Goal: Task Accomplishment & Management: Manage account settings

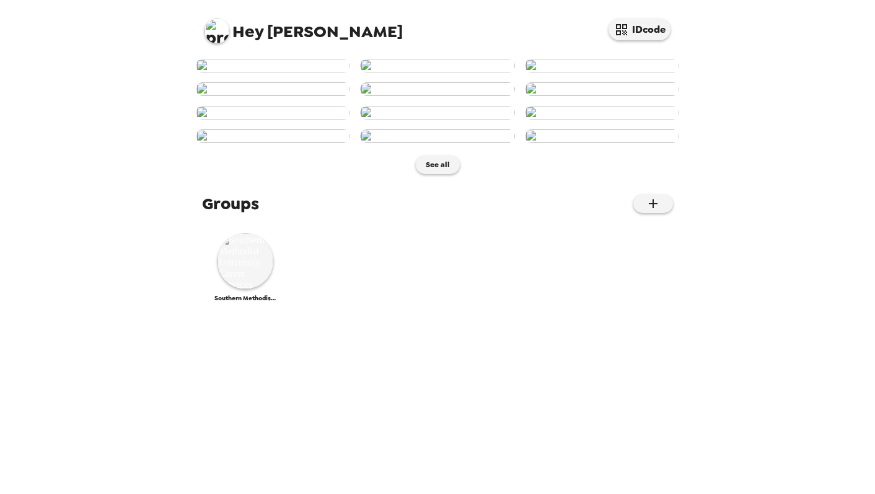
click at [286, 72] on img at bounding box center [273, 66] width 154 height 14
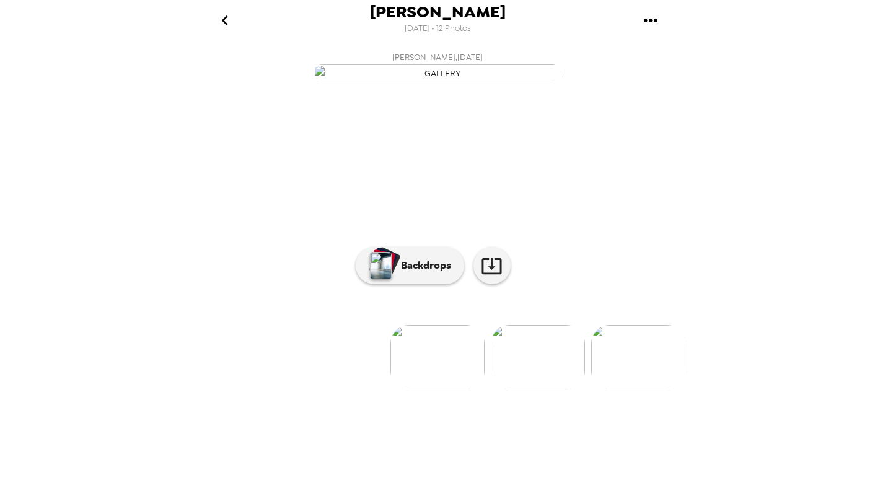
scroll to position [32, 0]
click at [551, 390] on img at bounding box center [538, 357] width 94 height 64
click at [560, 390] on img at bounding box center [538, 357] width 94 height 64
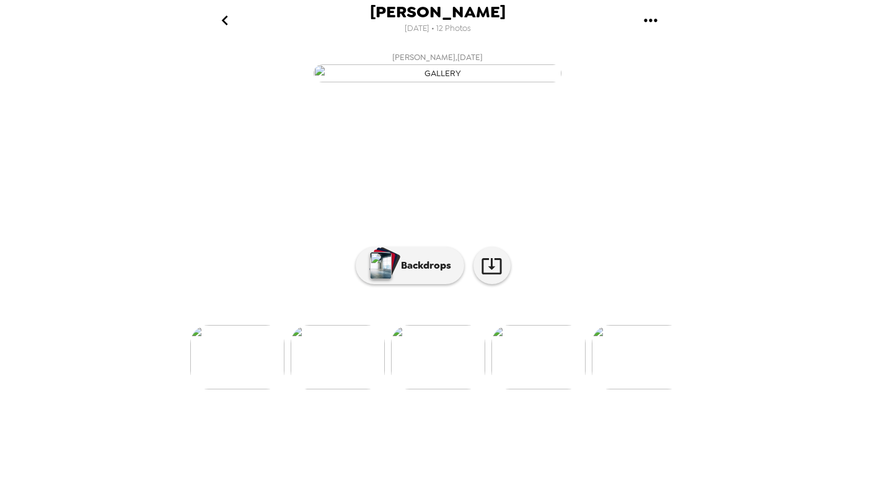
click at [266, 390] on img at bounding box center [237, 357] width 94 height 64
click at [410, 273] on p "Backdrops" at bounding box center [423, 265] width 56 height 15
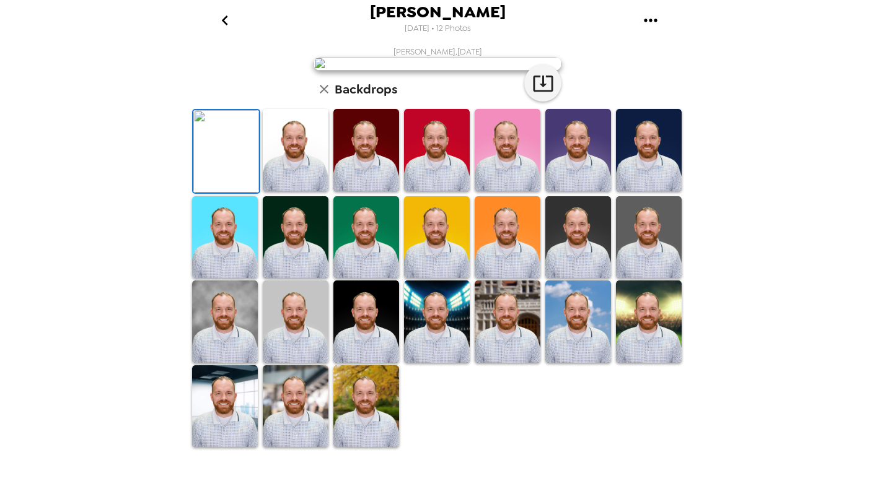
scroll to position [268, 0]
click at [436, 339] on img at bounding box center [437, 322] width 66 height 82
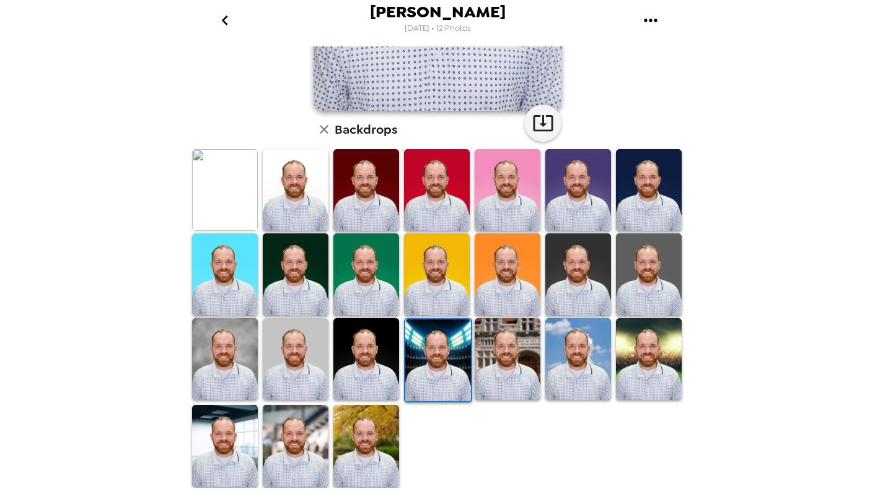
click at [525, 345] on img at bounding box center [508, 360] width 66 height 82
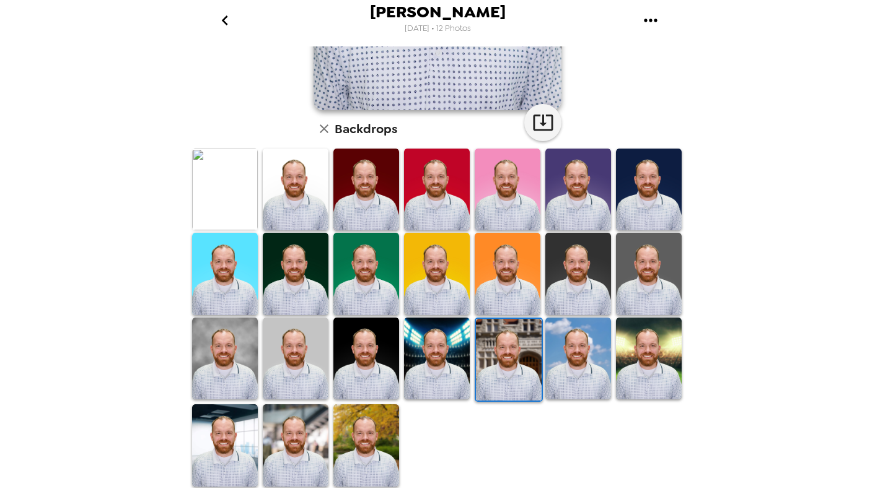
click at [314, 196] on img at bounding box center [296, 190] width 66 height 82
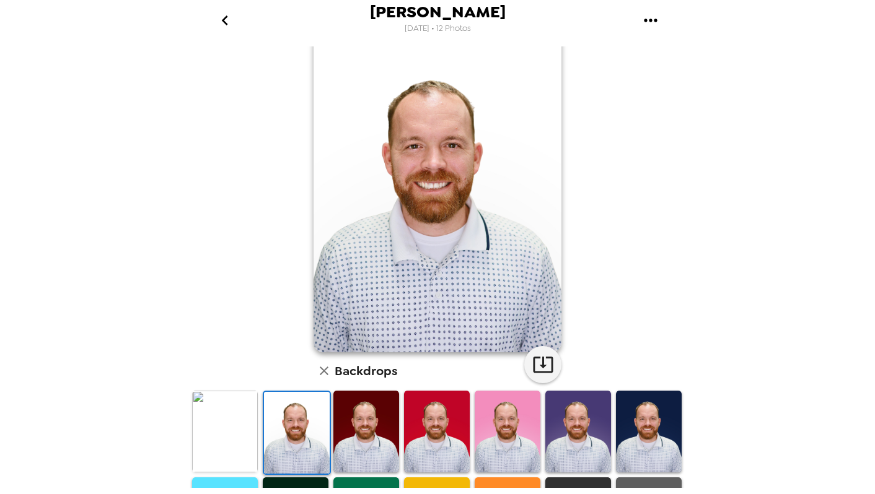
scroll to position [21, 0]
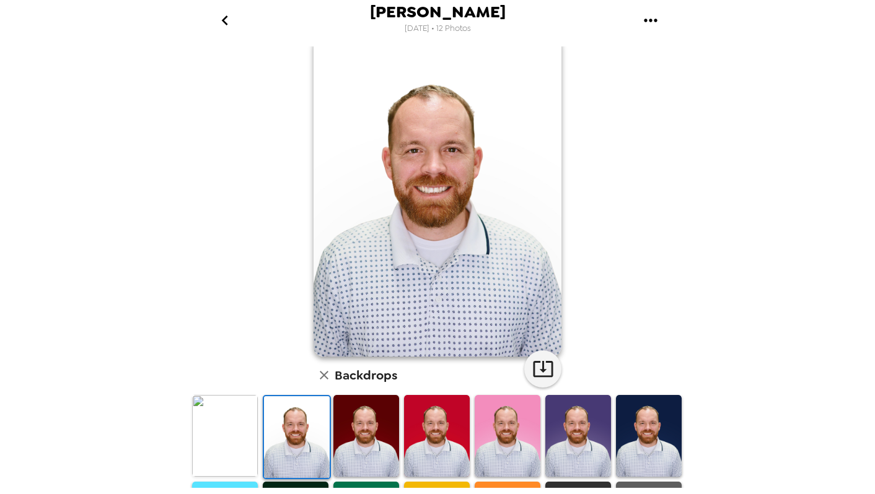
click at [235, 444] on img at bounding box center [225, 436] width 66 height 82
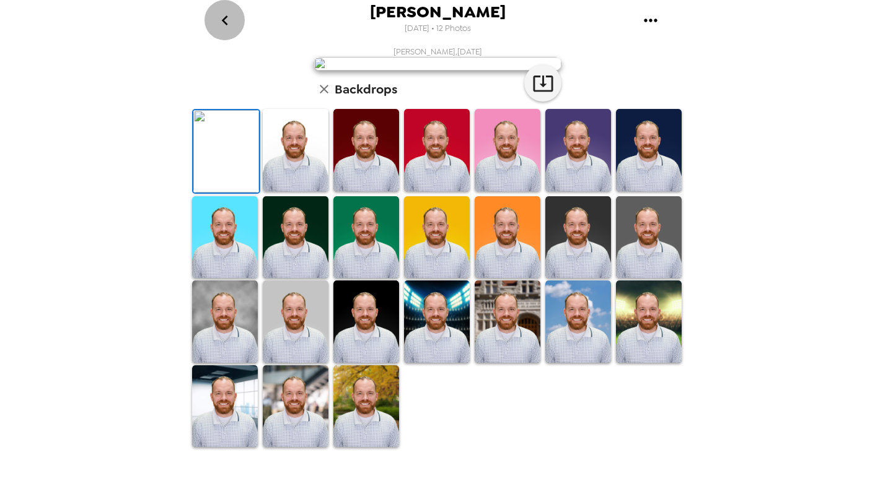
click at [219, 20] on icon "go back" at bounding box center [225, 21] width 20 height 20
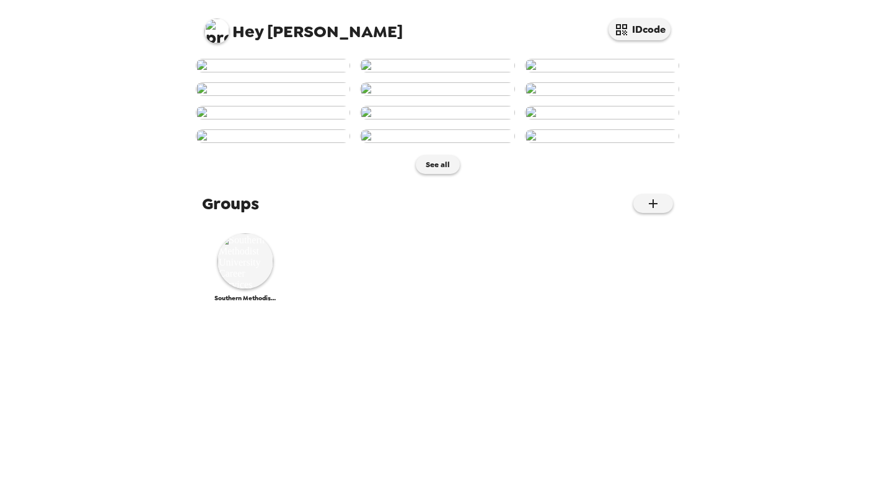
scroll to position [563, 0]
click at [250, 289] on img at bounding box center [245, 262] width 56 height 56
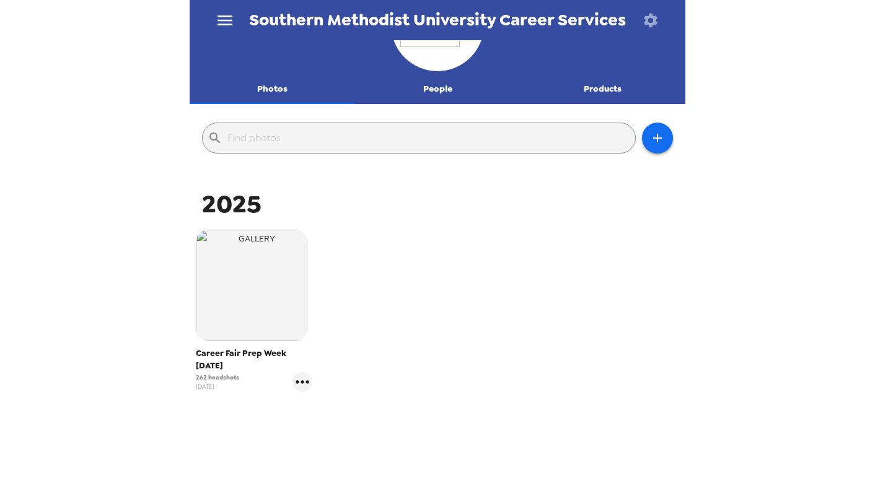
scroll to position [64, 0]
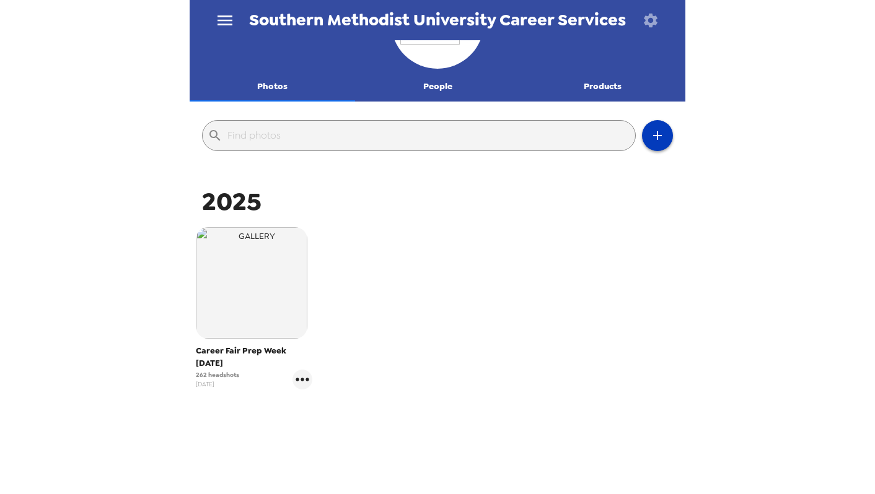
click at [670, 137] on button "button" at bounding box center [657, 135] width 31 height 31
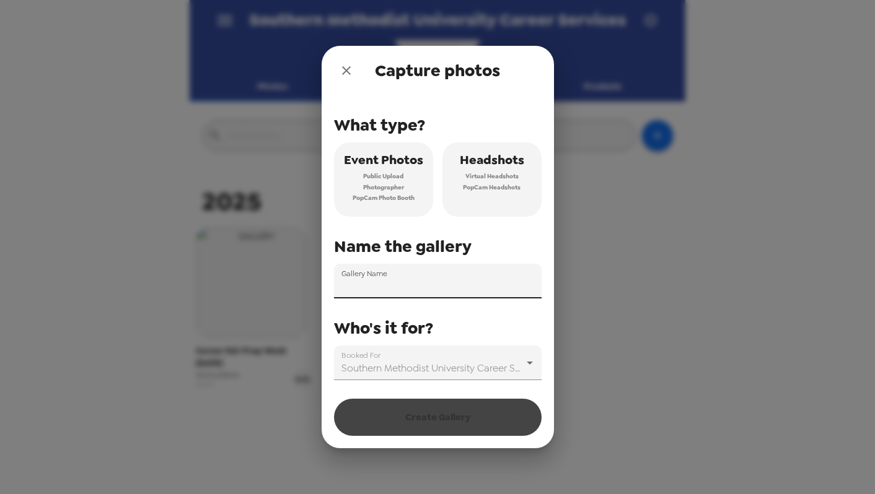
click at [408, 283] on input "Gallery Name" at bounding box center [438, 281] width 208 height 35
click at [520, 164] on span "Headshots" at bounding box center [492, 160] width 64 height 22
click at [442, 283] on input "Gallery Name" at bounding box center [438, 281] width 208 height 35
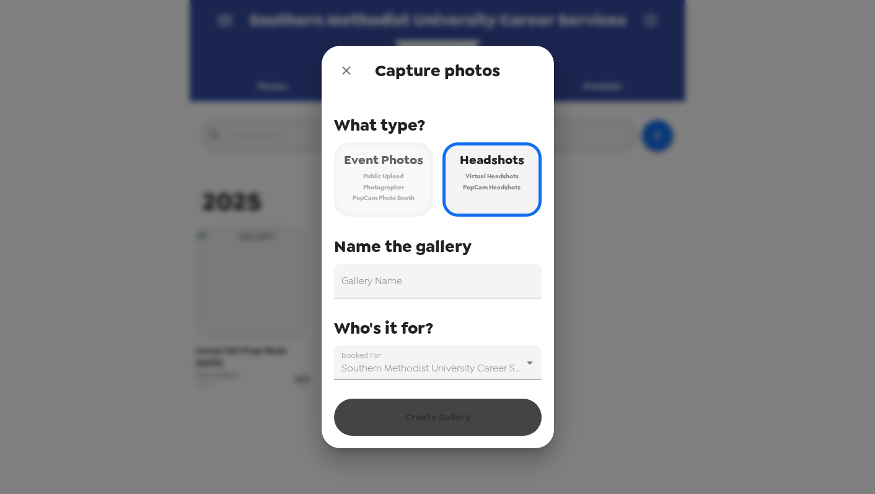
click at [382, 178] on span "Public Upload" at bounding box center [383, 176] width 40 height 11
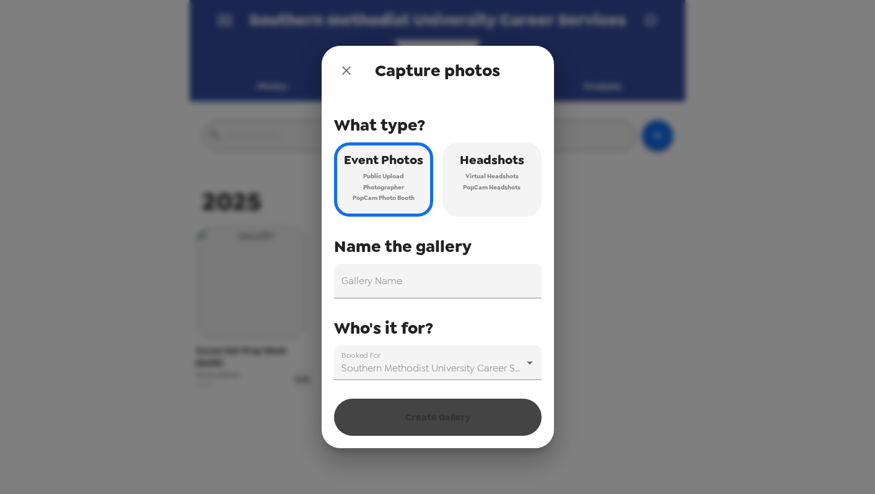
click at [345, 72] on icon "close" at bounding box center [346, 70] width 9 height 9
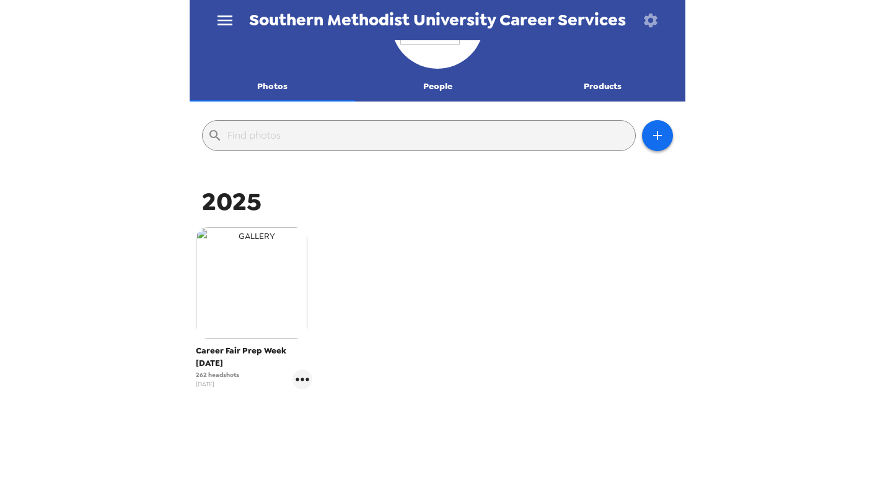
click at [245, 318] on img "button" at bounding box center [252, 283] width 112 height 112
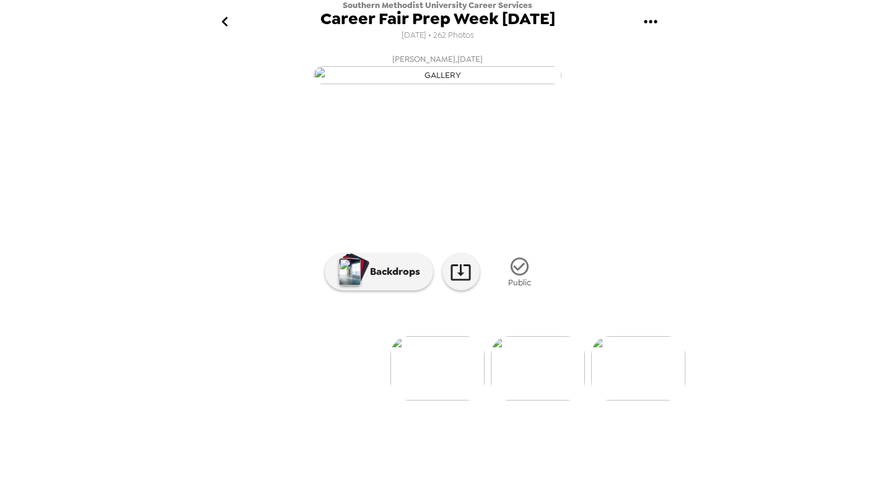
scroll to position [42, 0]
click at [550, 401] on img at bounding box center [538, 368] width 94 height 64
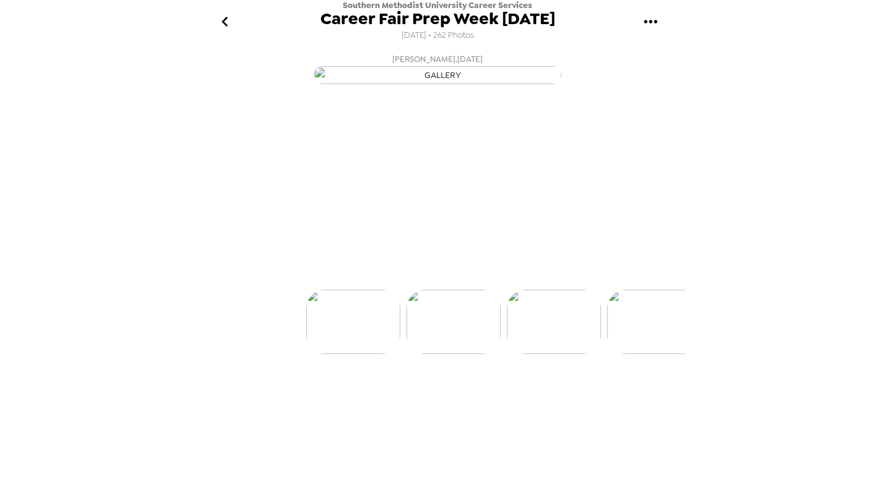
scroll to position [0, 100]
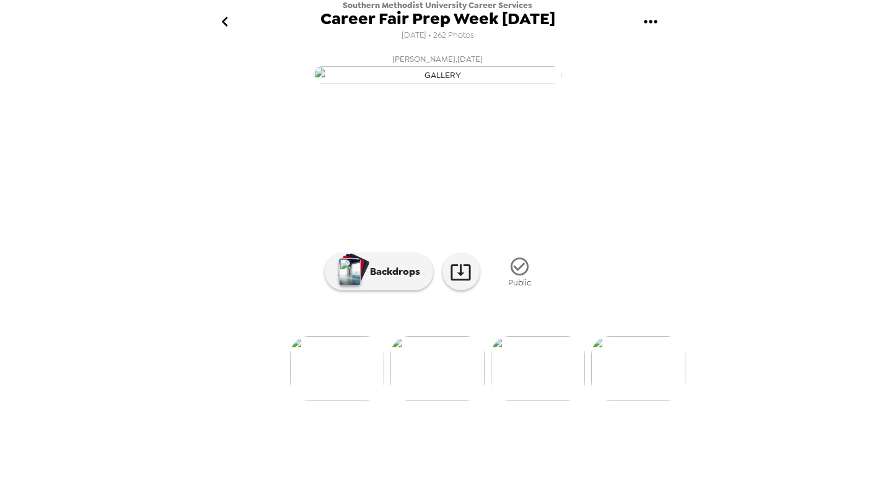
click at [531, 401] on div at bounding box center [438, 348] width 496 height 105
click at [548, 401] on img at bounding box center [538, 368] width 94 height 64
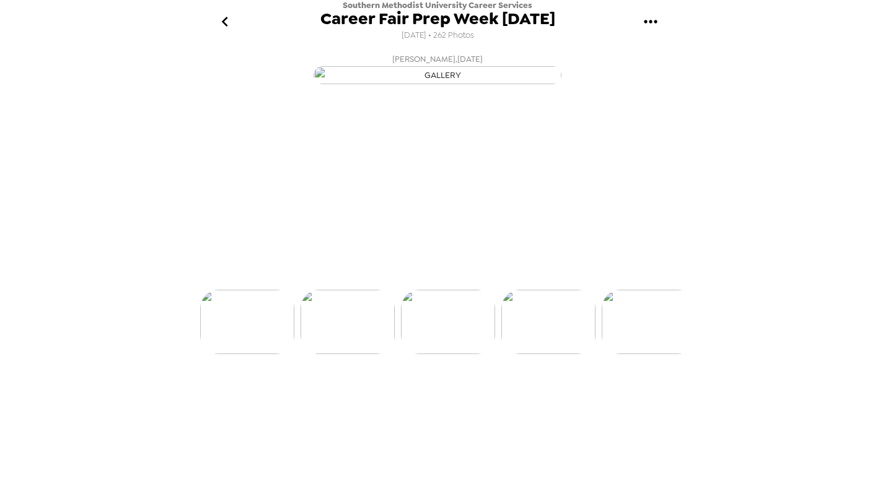
scroll to position [0, 201]
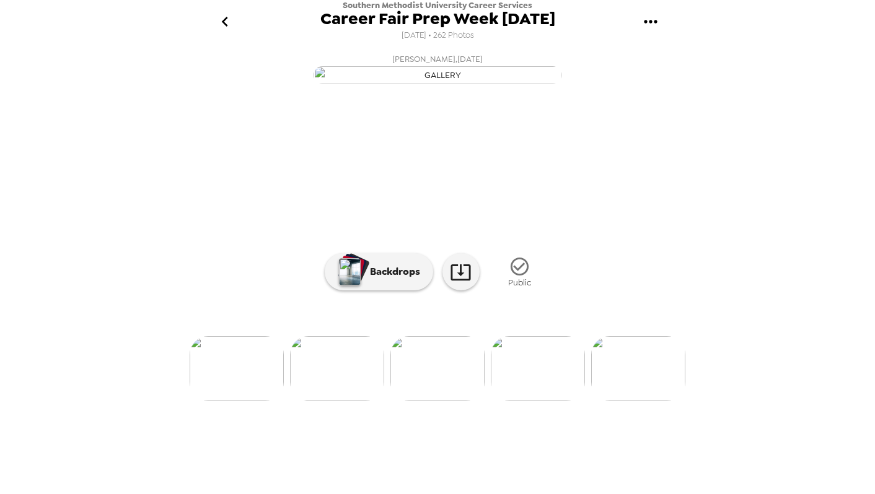
click at [352, 401] on img at bounding box center [337, 368] width 94 height 64
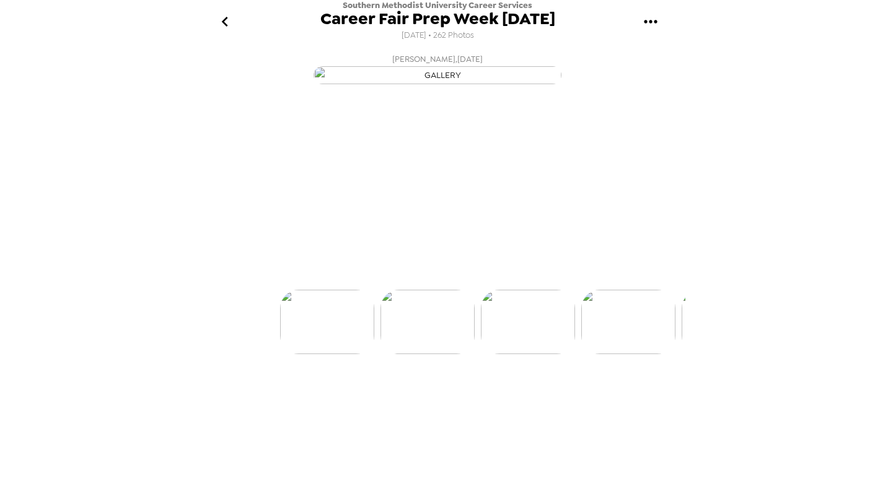
scroll to position [0, 100]
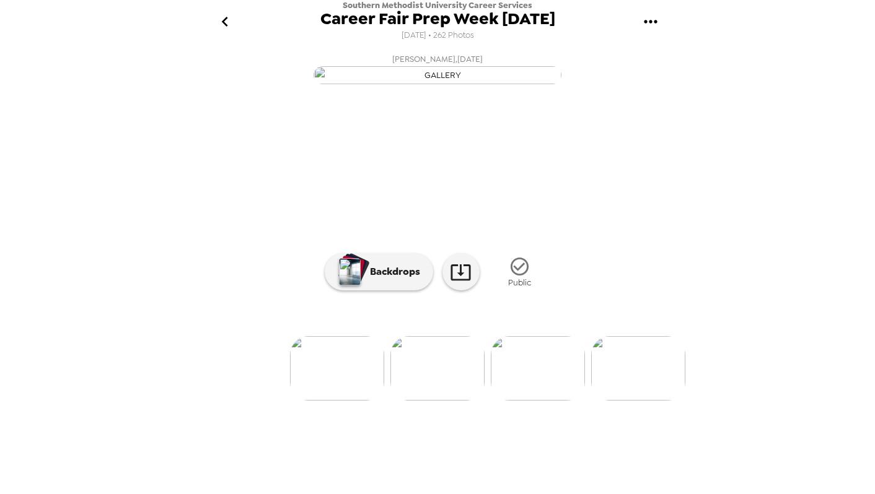
click at [224, 17] on icon "go back" at bounding box center [225, 22] width 20 height 20
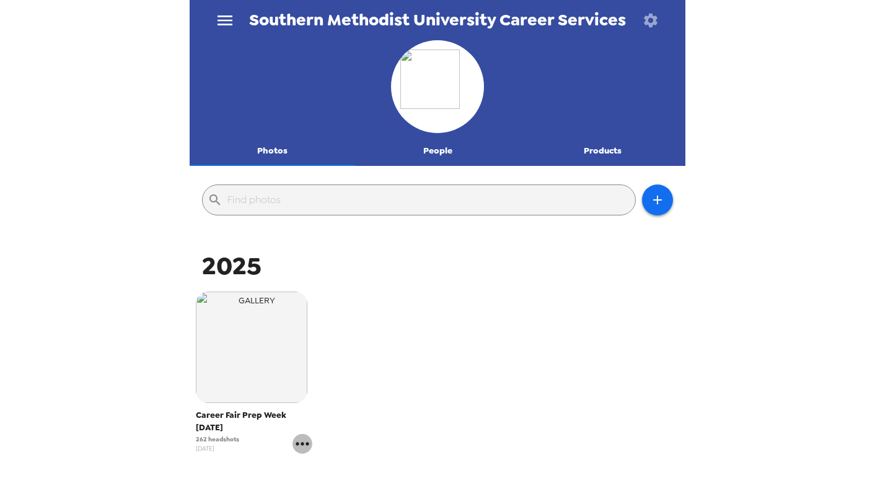
click at [304, 443] on icon "gallery menu" at bounding box center [302, 444] width 20 height 20
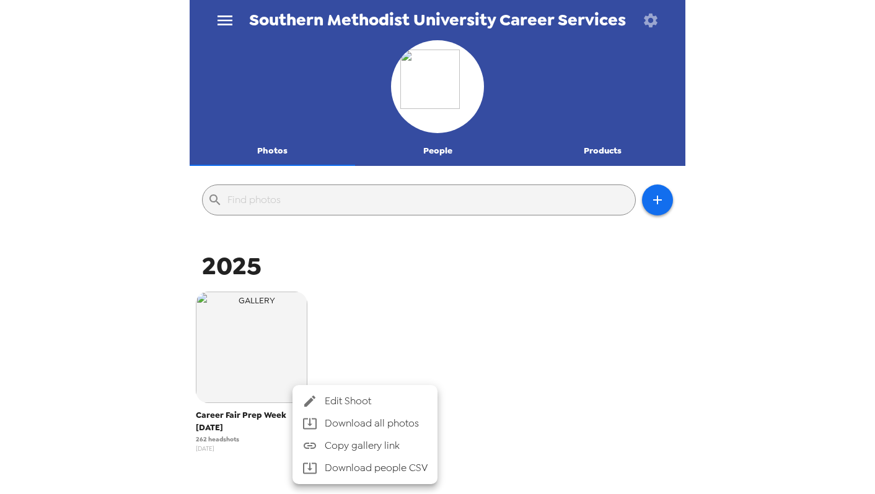
click at [460, 325] on div at bounding box center [437, 247] width 875 height 494
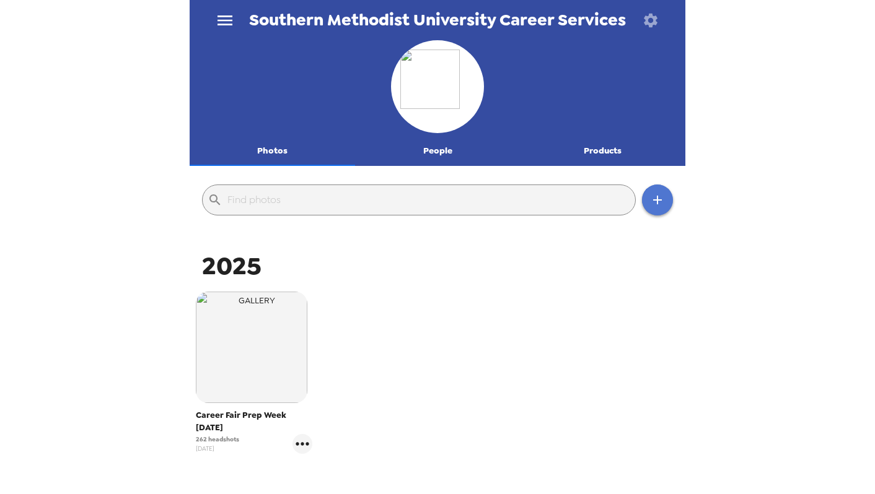
click at [662, 194] on icon "button" at bounding box center [657, 200] width 15 height 15
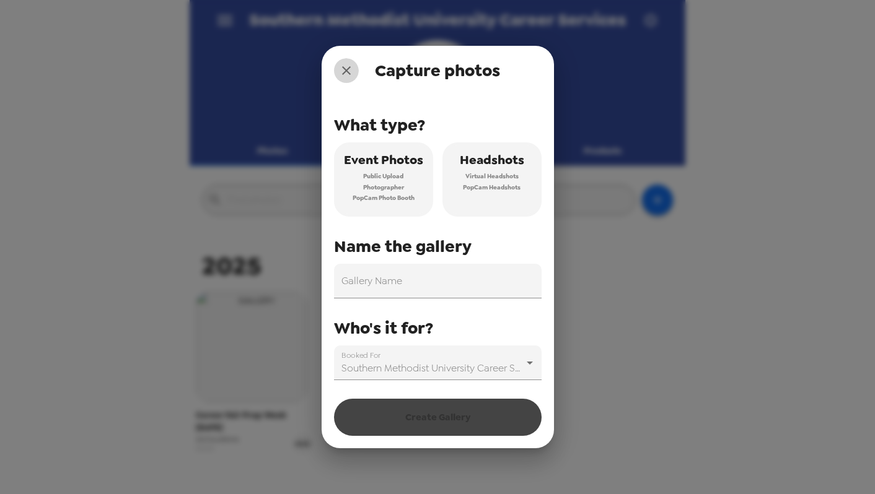
click at [343, 66] on icon "close" at bounding box center [346, 70] width 15 height 15
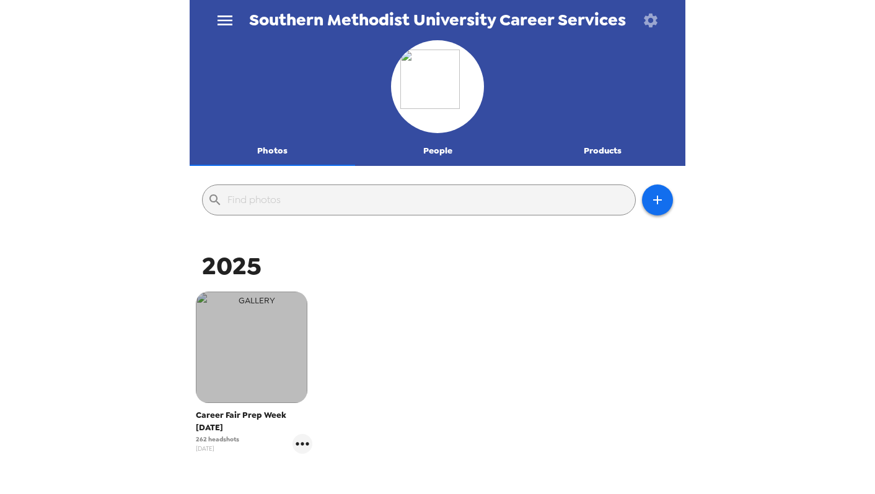
click at [276, 364] on img "button" at bounding box center [252, 348] width 112 height 112
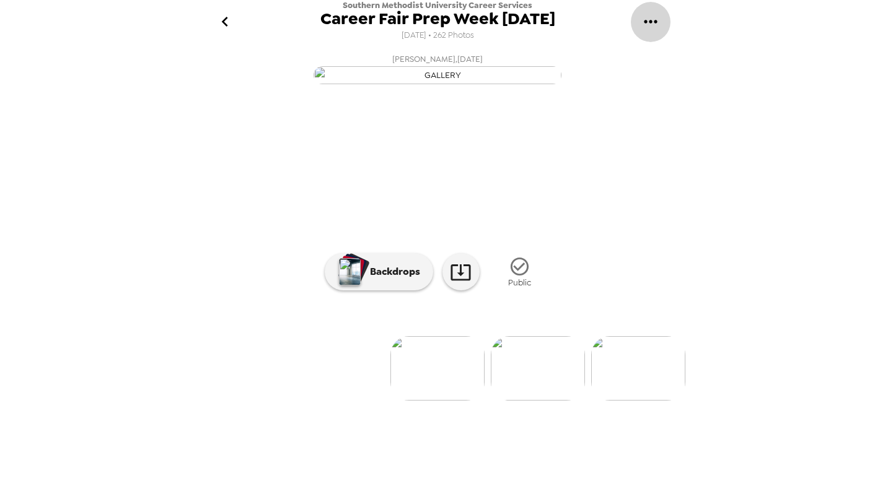
click at [642, 20] on icon "gallery menu" at bounding box center [651, 22] width 20 height 20
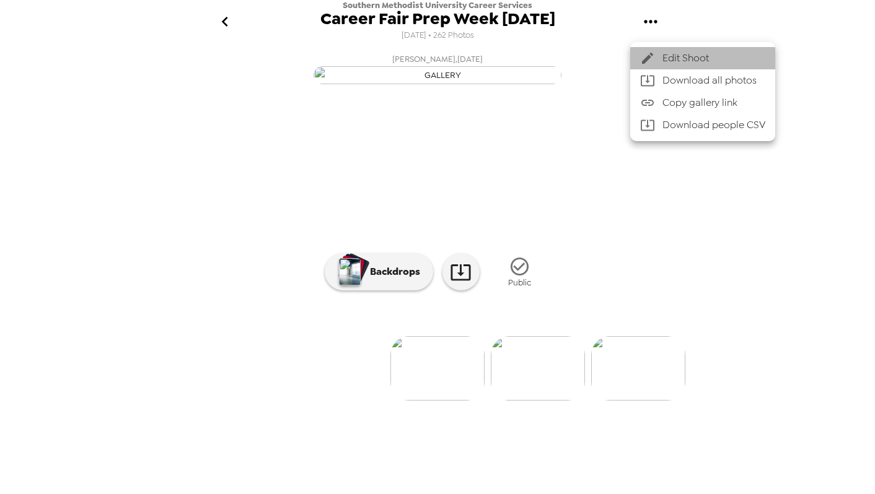
click at [660, 61] on div at bounding box center [651, 58] width 22 height 15
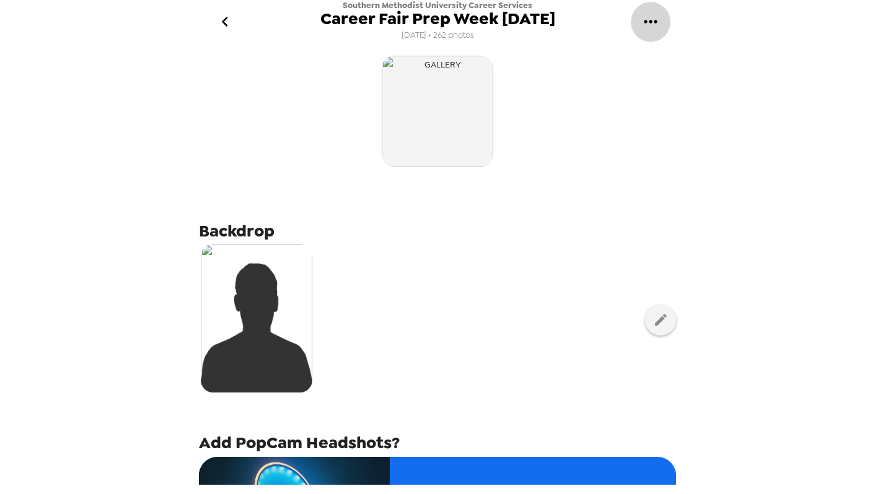
click at [648, 24] on icon "gallery menu" at bounding box center [651, 22] width 20 height 20
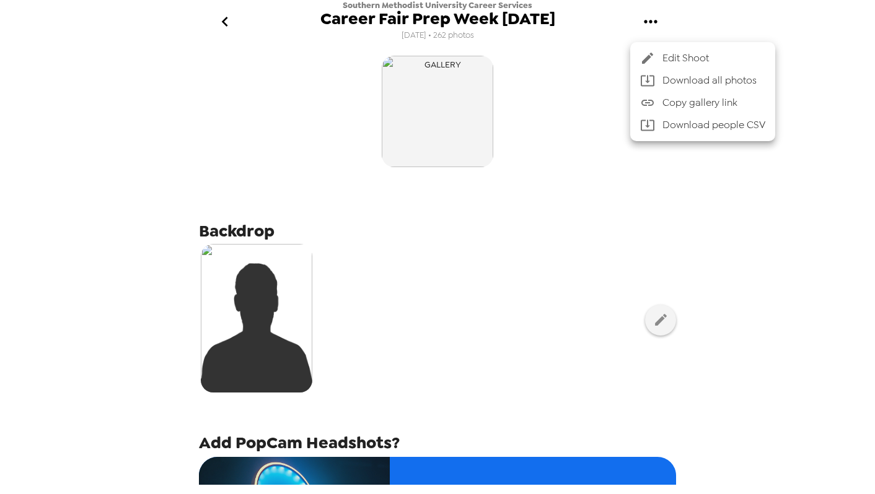
click at [662, 53] on span "Edit Shoot" at bounding box center [713, 58] width 103 height 15
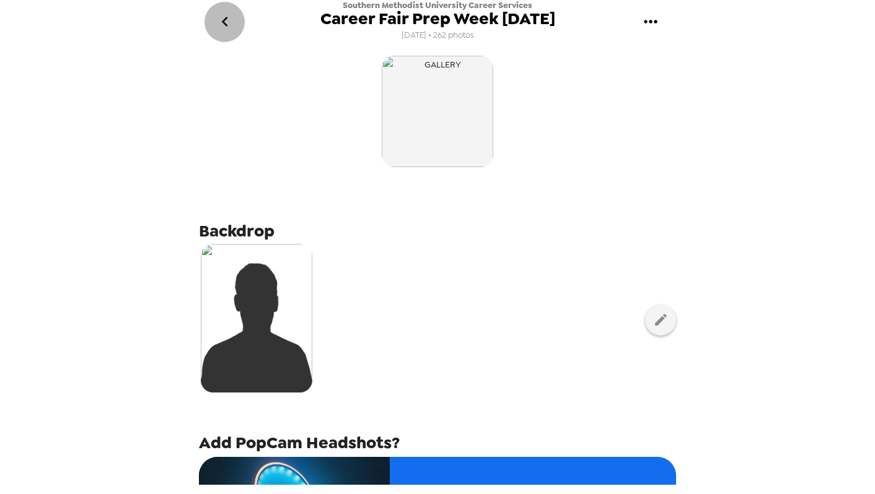
click at [225, 14] on icon "go back" at bounding box center [225, 22] width 20 height 20
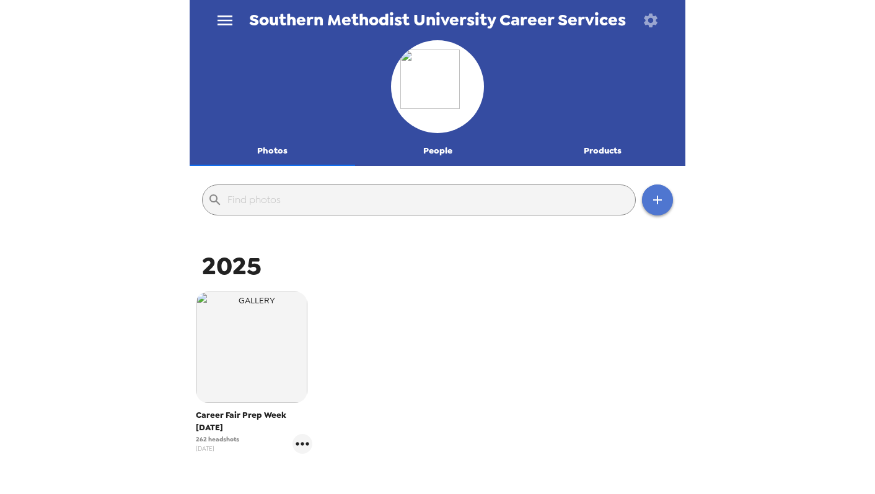
click at [669, 205] on button "button" at bounding box center [657, 200] width 31 height 31
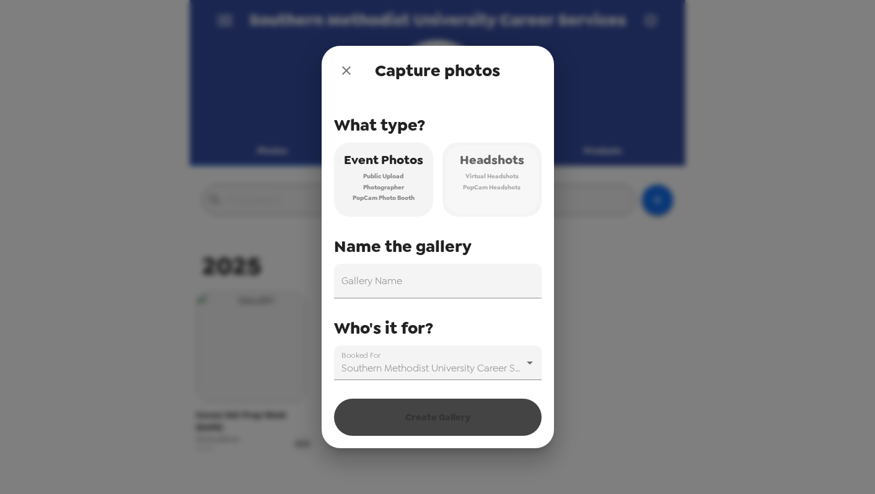
click at [503, 165] on span "Headshots" at bounding box center [492, 160] width 64 height 22
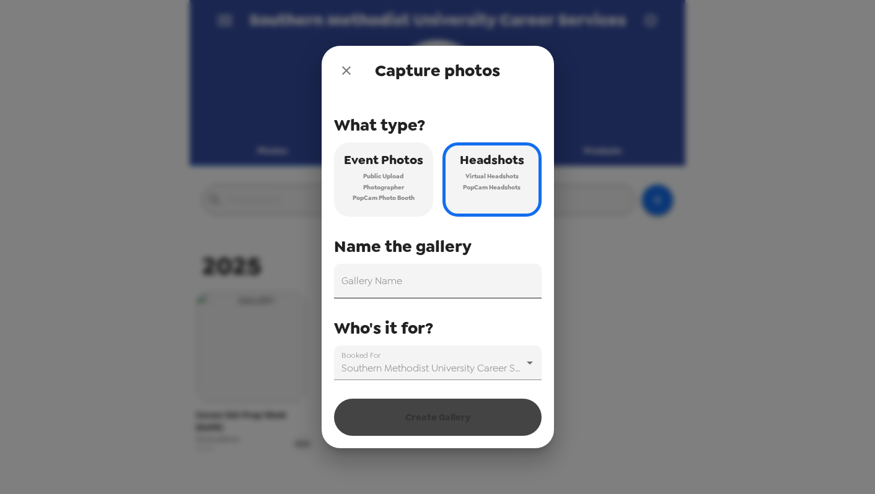
click at [439, 282] on input "Gallery Name" at bounding box center [438, 281] width 208 height 35
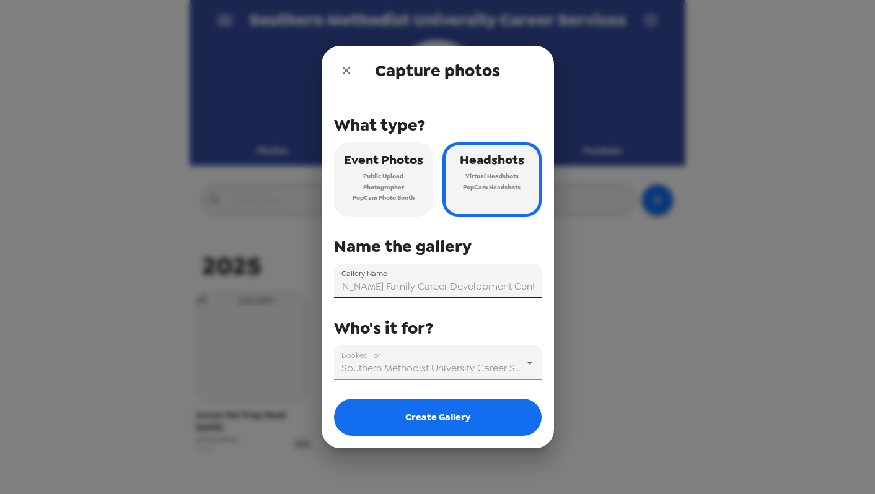
scroll to position [0, 36]
type input "[PERSON_NAME] Family Career Development Center Headshot"
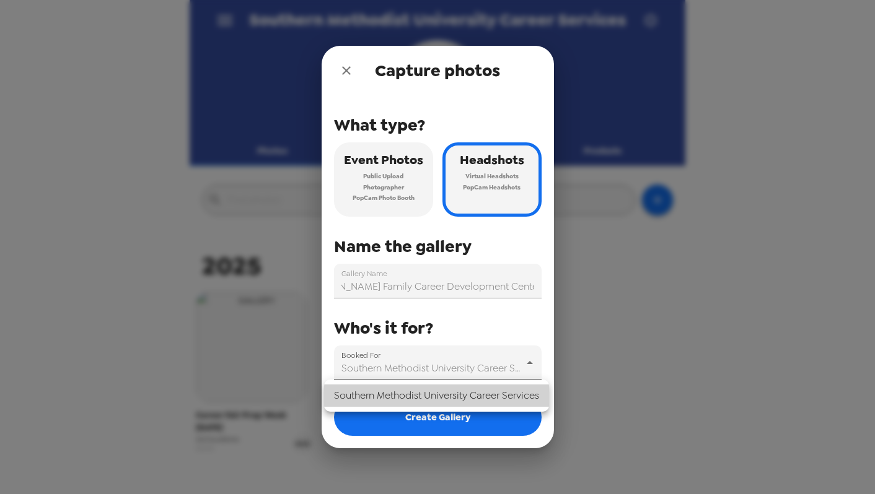
click at [446, 380] on body "Southern Methodist University Career Services Photos People Products ​ 2025 Car…" at bounding box center [437, 247] width 875 height 494
click at [455, 365] on div at bounding box center [437, 247] width 875 height 494
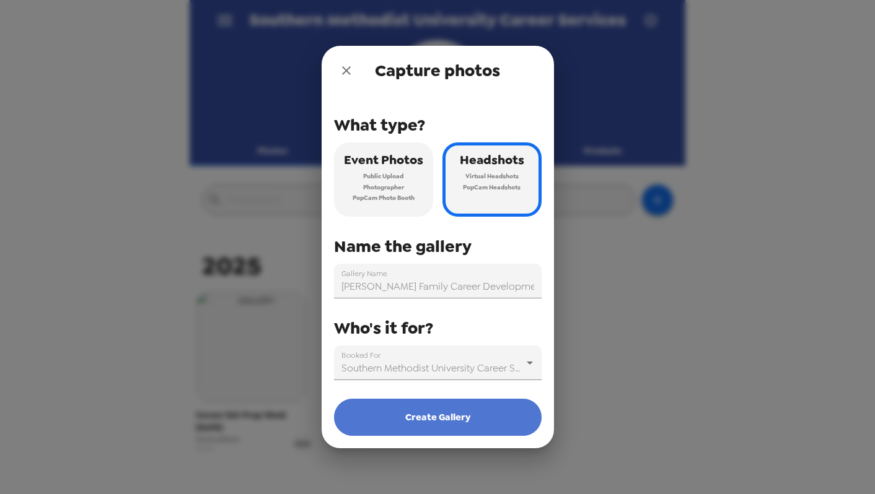
click at [454, 420] on button "Create Gallery" at bounding box center [438, 417] width 208 height 37
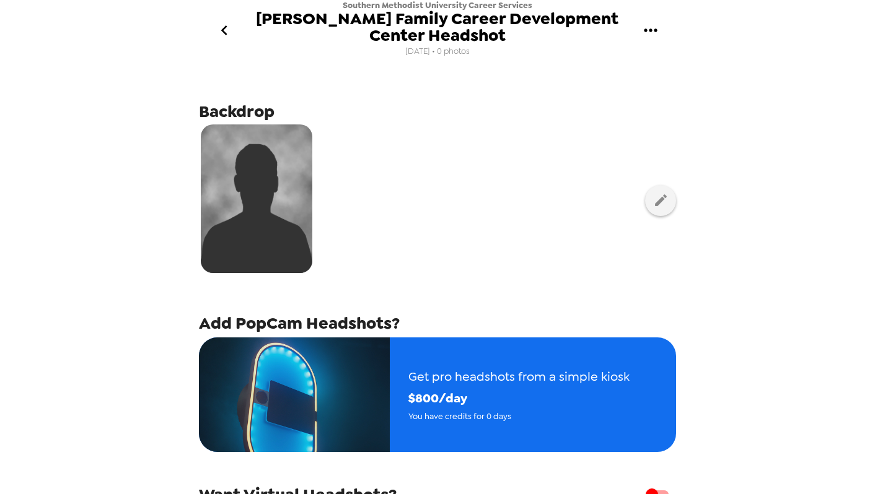
click at [231, 31] on icon "go back" at bounding box center [224, 30] width 20 height 20
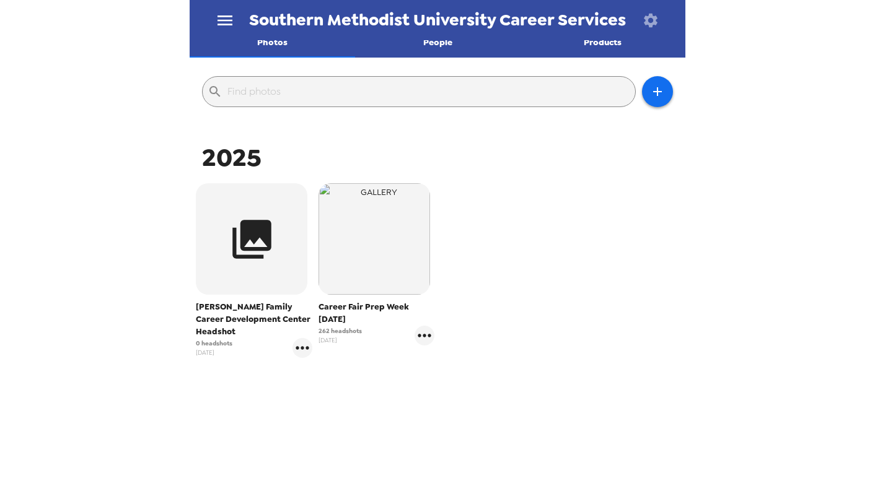
scroll to position [108, 0]
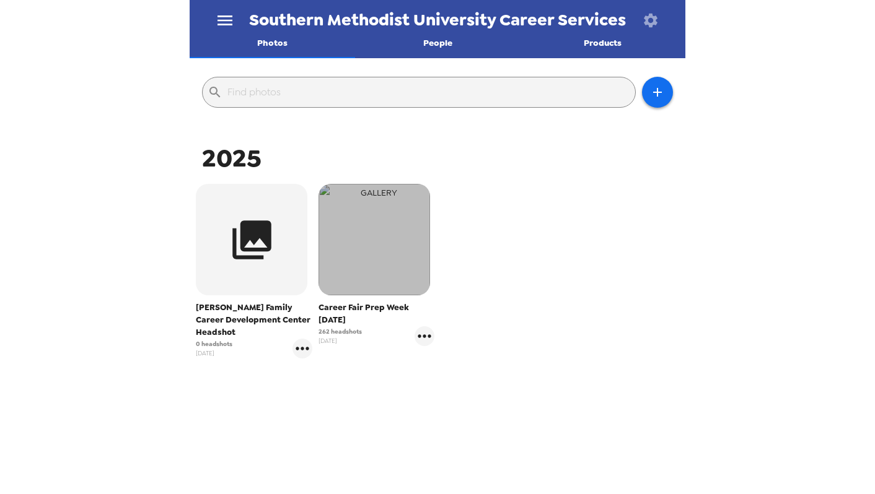
click at [378, 221] on img "button" at bounding box center [375, 240] width 112 height 112
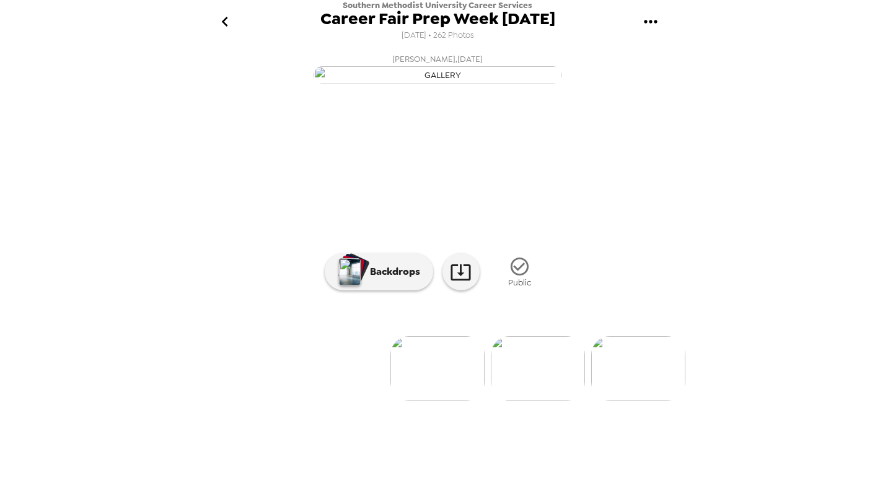
click at [651, 22] on icon "gallery menu" at bounding box center [650, 21] width 13 height 3
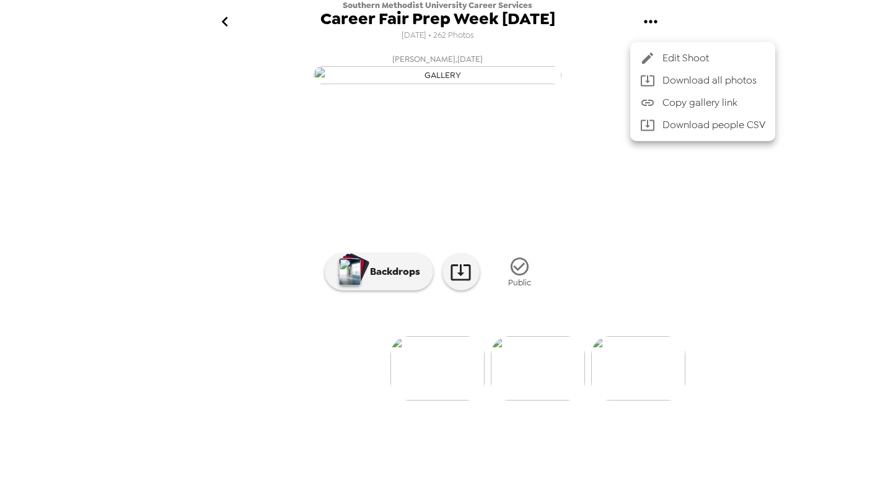
click at [667, 54] on span "Edit Shoot" at bounding box center [713, 58] width 103 height 15
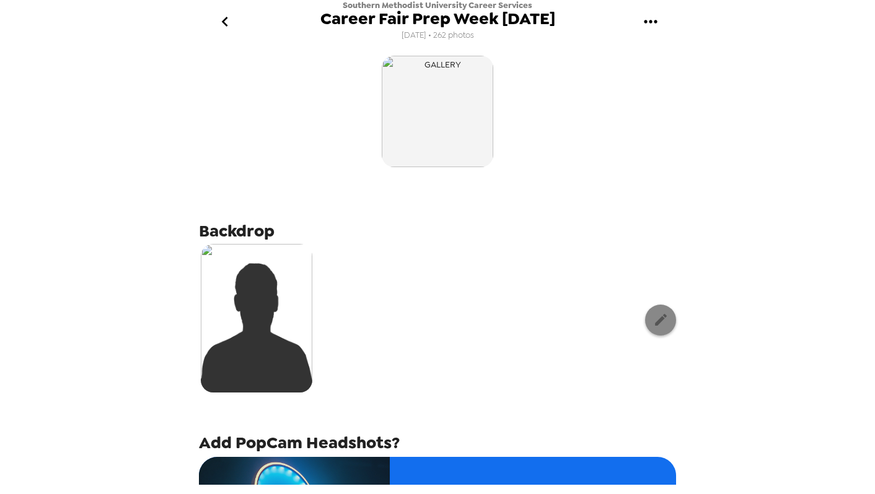
click at [669, 330] on button "button" at bounding box center [660, 320] width 31 height 31
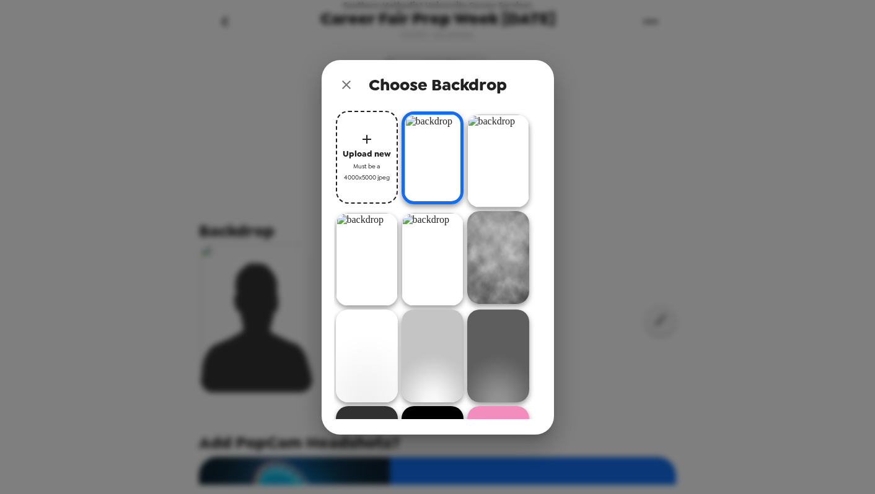
click at [437, 136] on img at bounding box center [433, 158] width 62 height 93
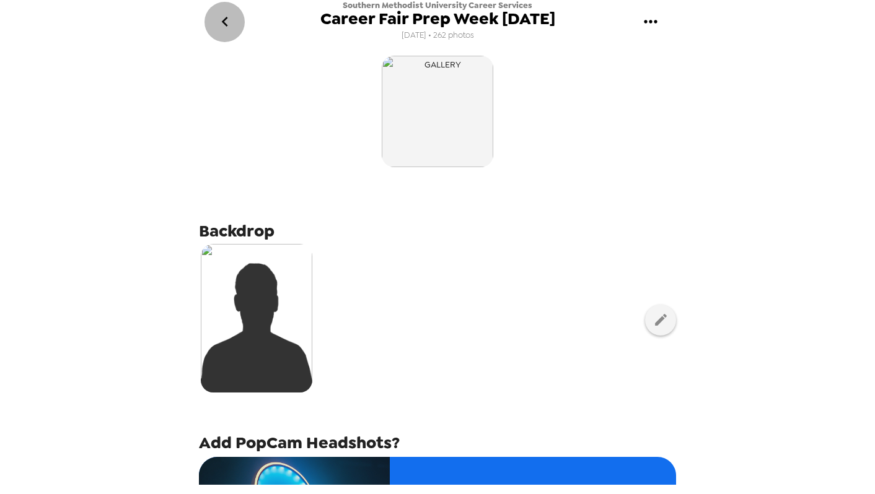
click at [226, 18] on icon "go back" at bounding box center [224, 22] width 6 height 10
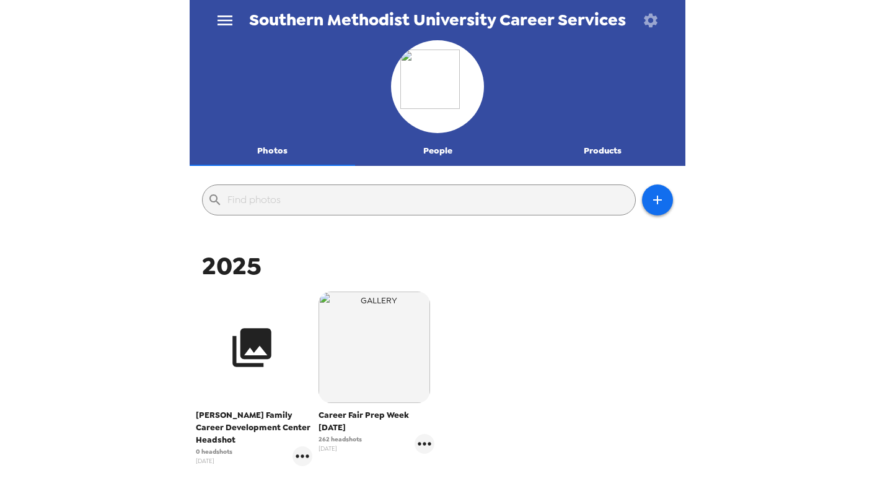
click at [232, 306] on button "button" at bounding box center [252, 348] width 112 height 112
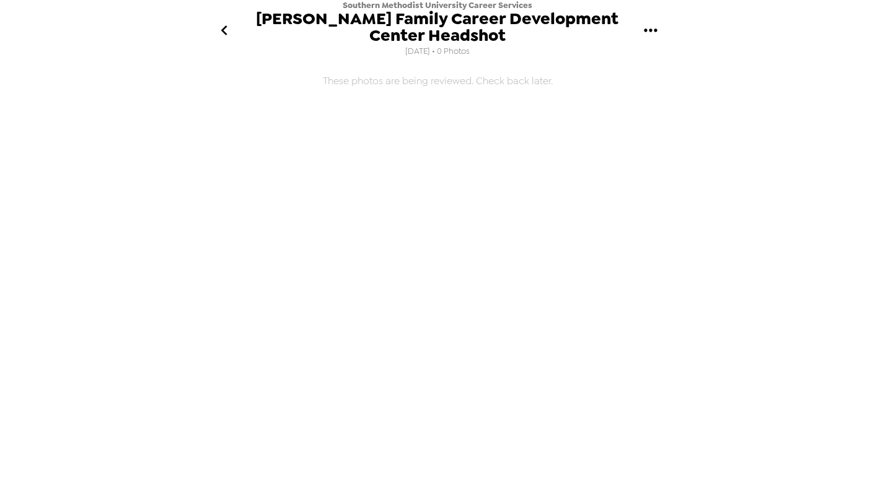
click at [653, 25] on icon "gallery menu" at bounding box center [651, 30] width 20 height 20
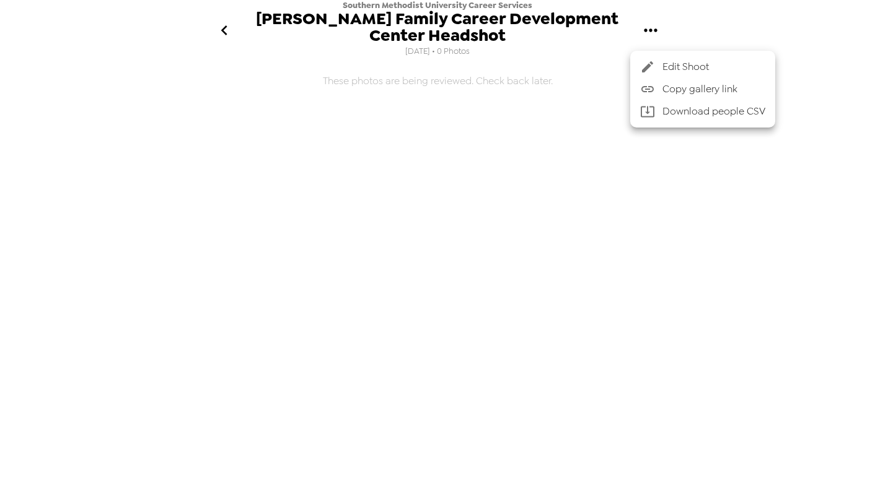
click at [669, 65] on span "Edit Shoot" at bounding box center [713, 66] width 103 height 15
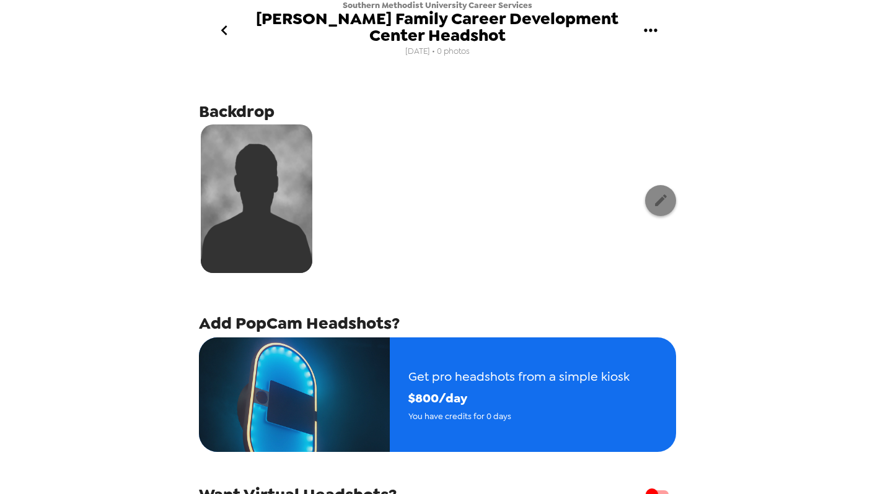
click at [662, 200] on icon "button" at bounding box center [661, 201] width 12 height 12
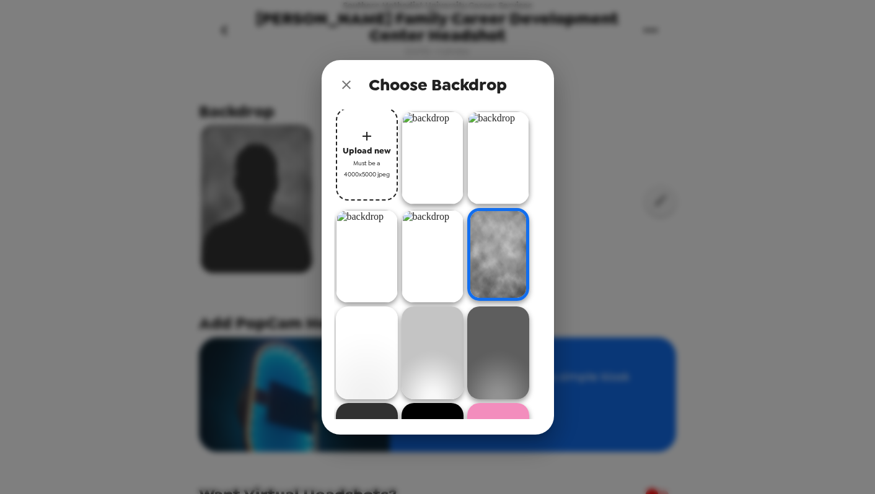
click at [429, 165] on img at bounding box center [433, 158] width 62 height 93
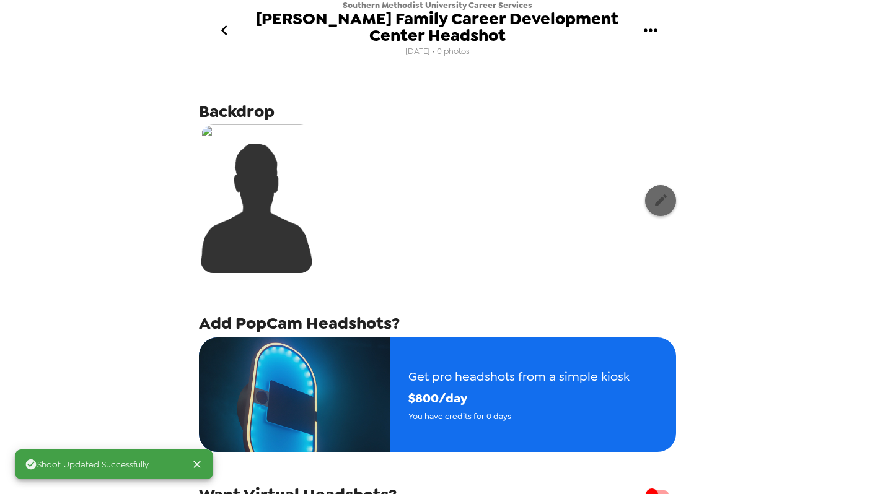
click at [657, 211] on button "button" at bounding box center [660, 200] width 31 height 31
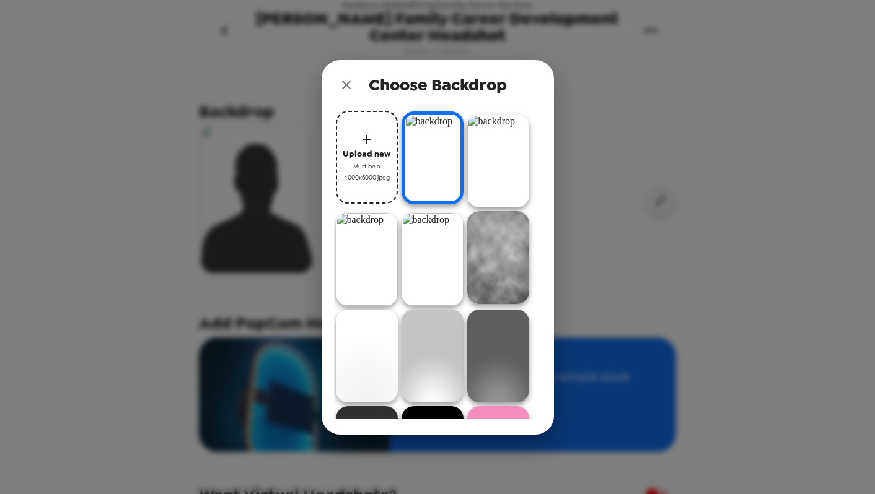
click at [492, 144] on img at bounding box center [498, 161] width 62 height 93
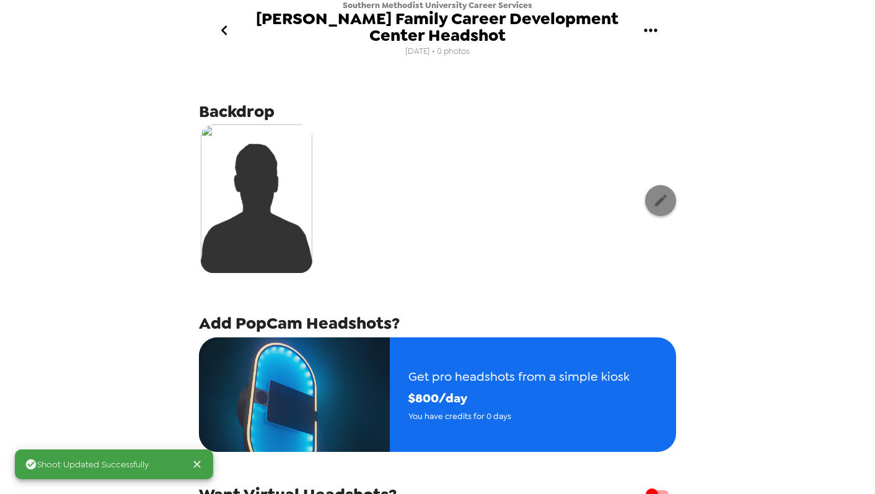
click at [656, 203] on icon "button" at bounding box center [661, 201] width 12 height 12
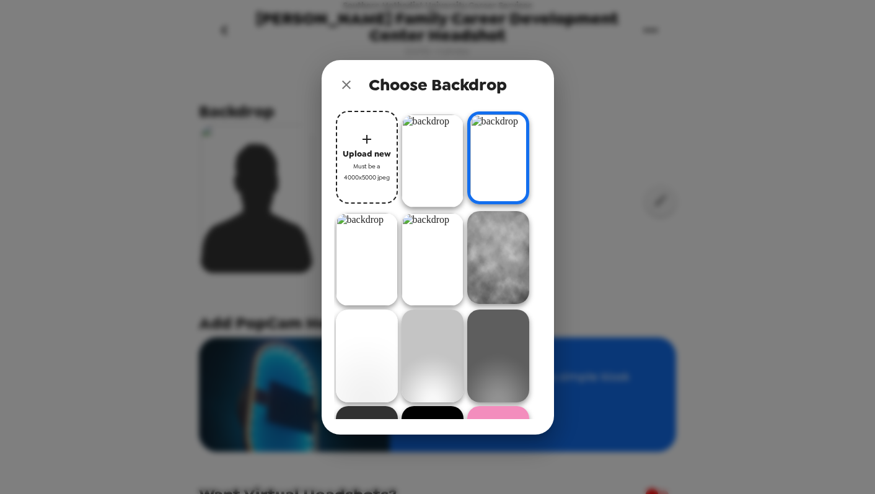
click at [352, 226] on img at bounding box center [367, 259] width 62 height 93
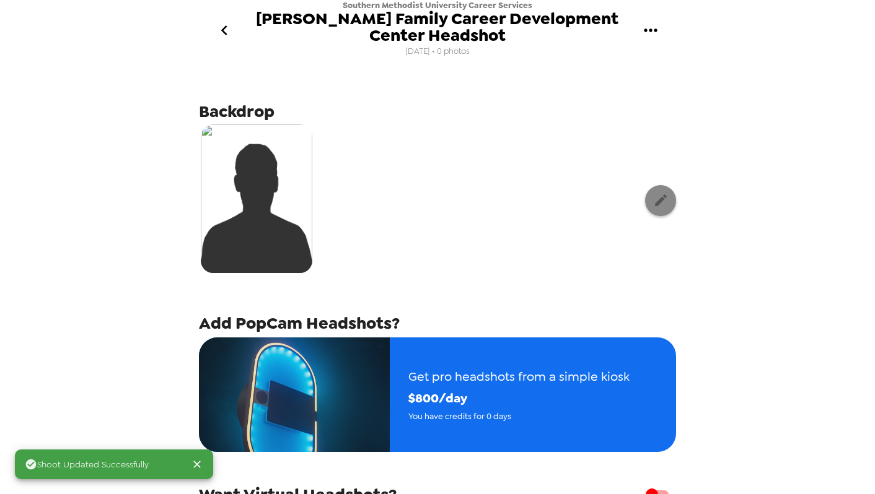
click at [661, 196] on icon "button" at bounding box center [660, 200] width 15 height 15
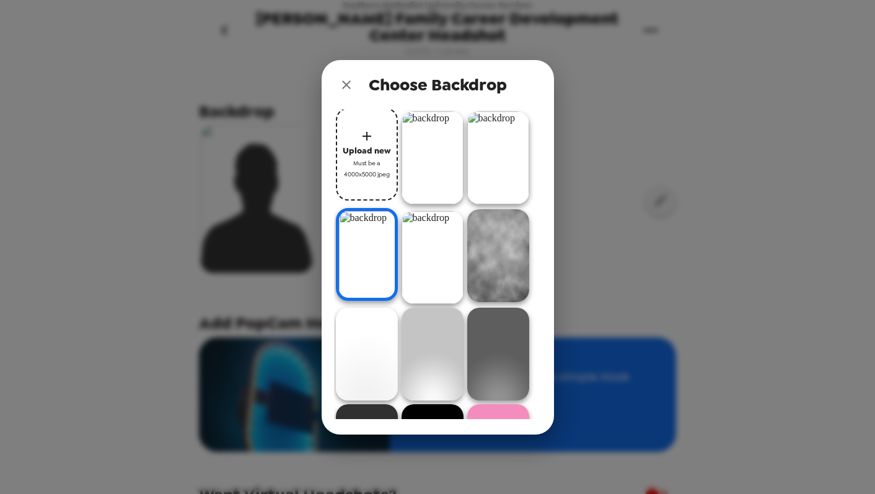
click at [493, 147] on img at bounding box center [498, 158] width 62 height 93
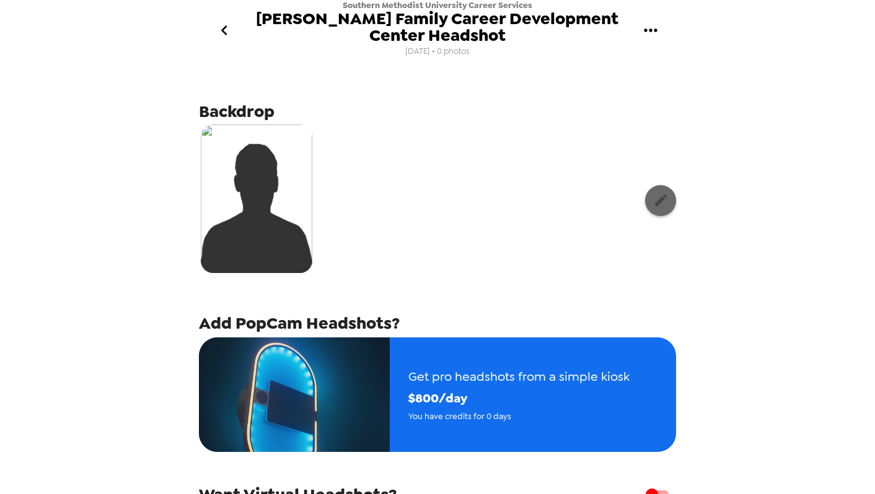
click at [657, 209] on button "button" at bounding box center [660, 200] width 31 height 31
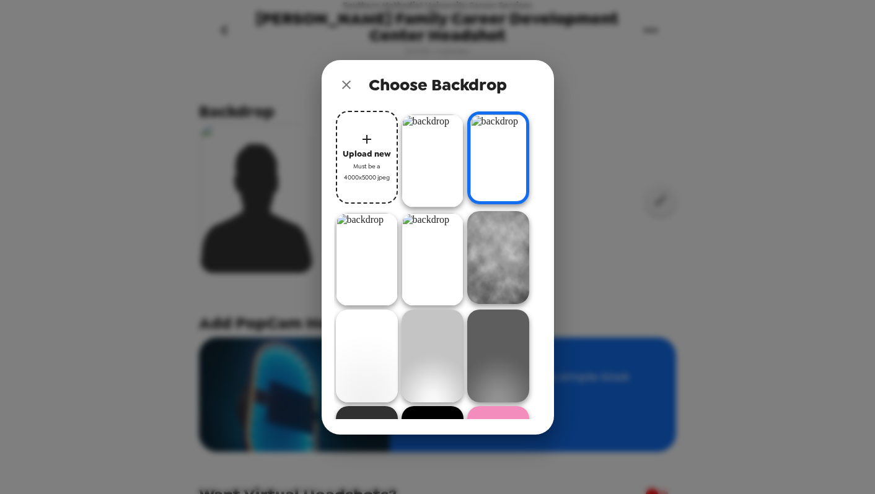
click at [444, 151] on img at bounding box center [433, 161] width 62 height 93
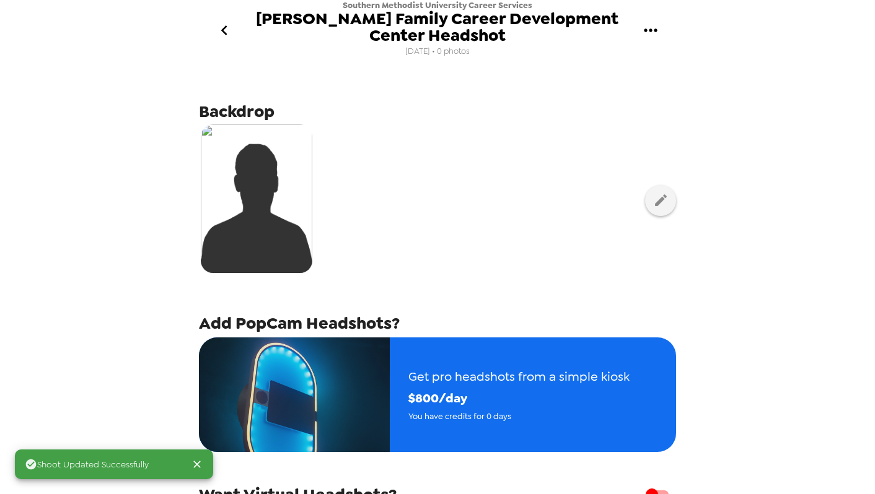
scroll to position [131, 0]
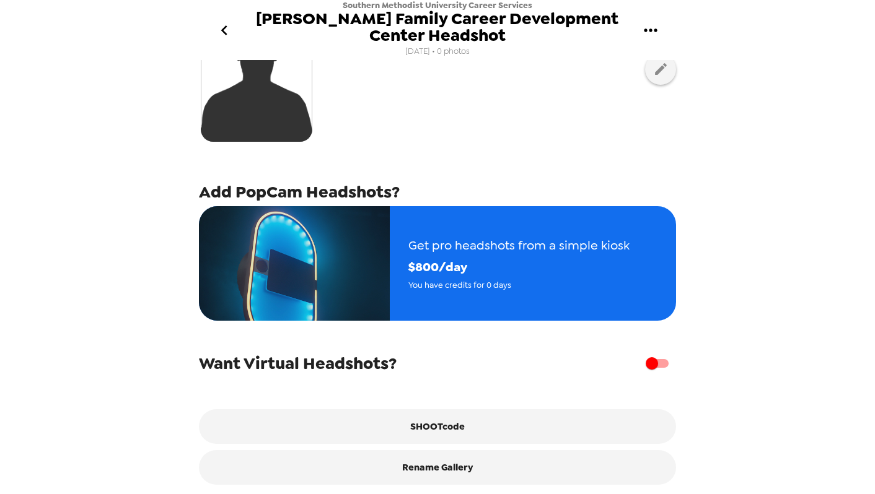
click at [654, 365] on input "checkbox" at bounding box center [652, 364] width 71 height 24
checkbox input "true"
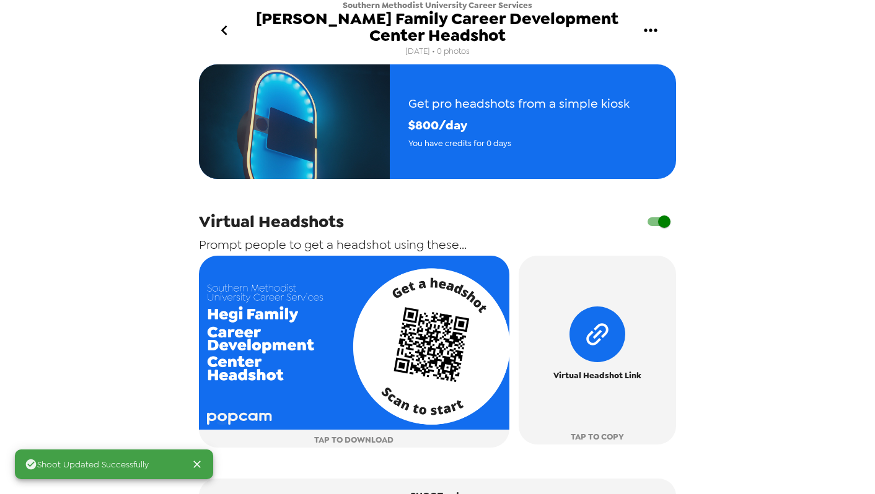
scroll to position [287, 0]
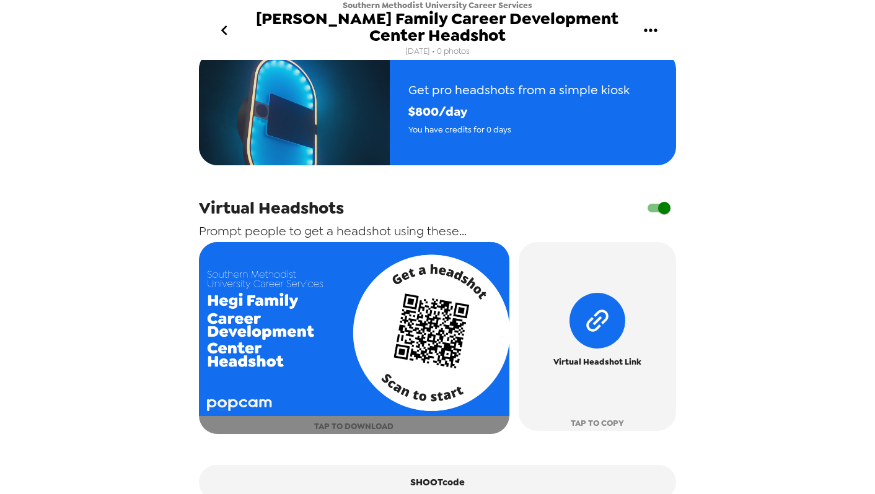
click at [358, 426] on span "TAP TO DOWNLOAD" at bounding box center [353, 427] width 79 height 14
click at [384, 427] on span "TAP TO DOWNLOAD" at bounding box center [353, 427] width 79 height 14
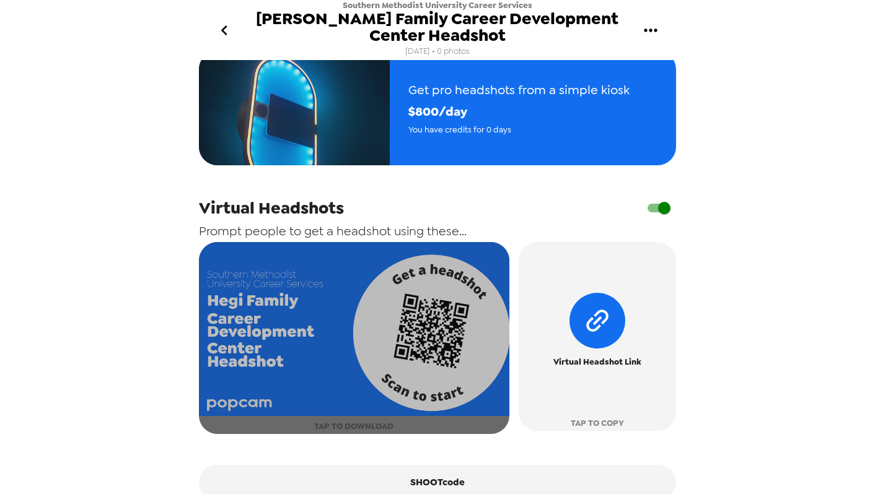
click at [400, 428] on button "TAP TO DOWNLOAD" at bounding box center [354, 338] width 310 height 192
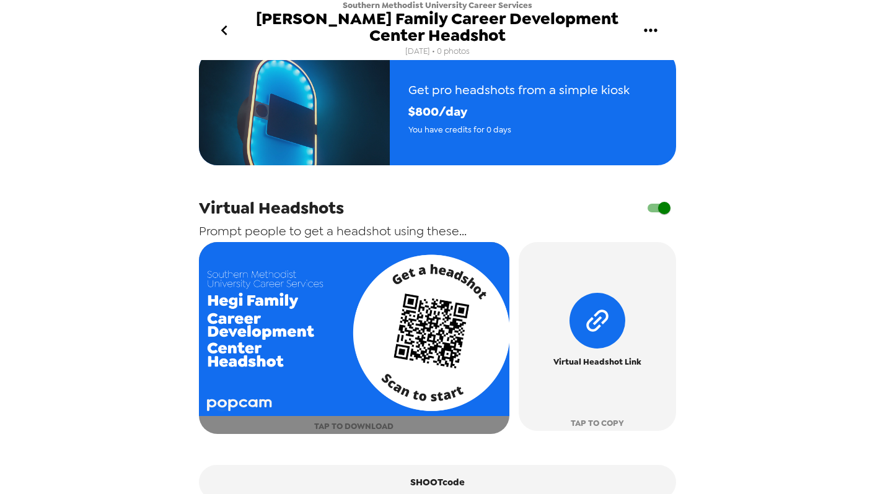
click at [346, 331] on img "button" at bounding box center [354, 329] width 310 height 175
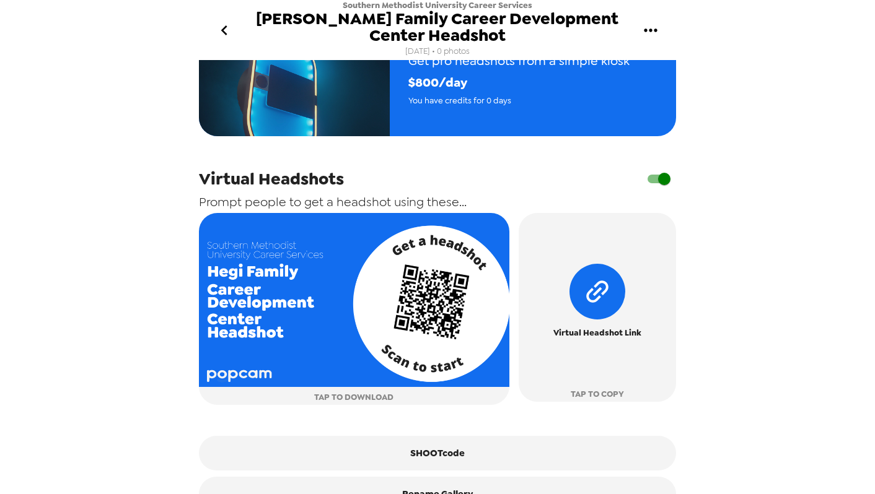
scroll to position [343, 0]
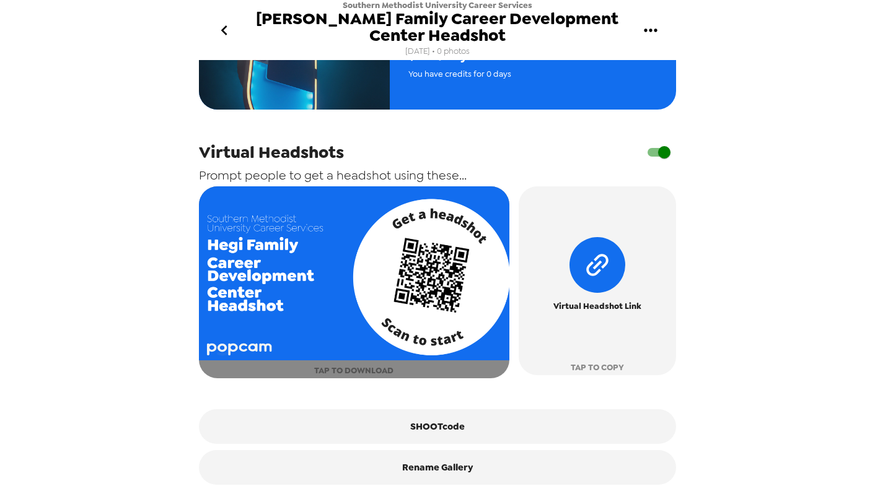
click at [367, 365] on span "TAP TO DOWNLOAD" at bounding box center [353, 371] width 79 height 14
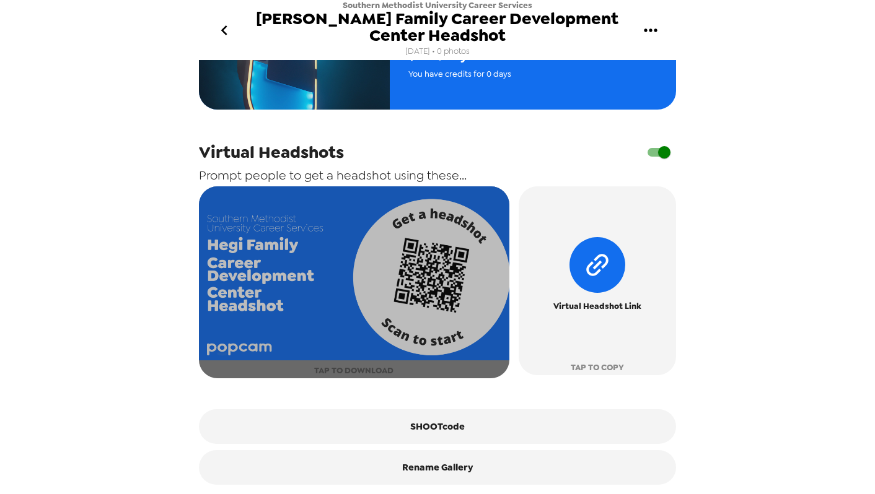
click at [427, 310] on img "button" at bounding box center [354, 274] width 310 height 175
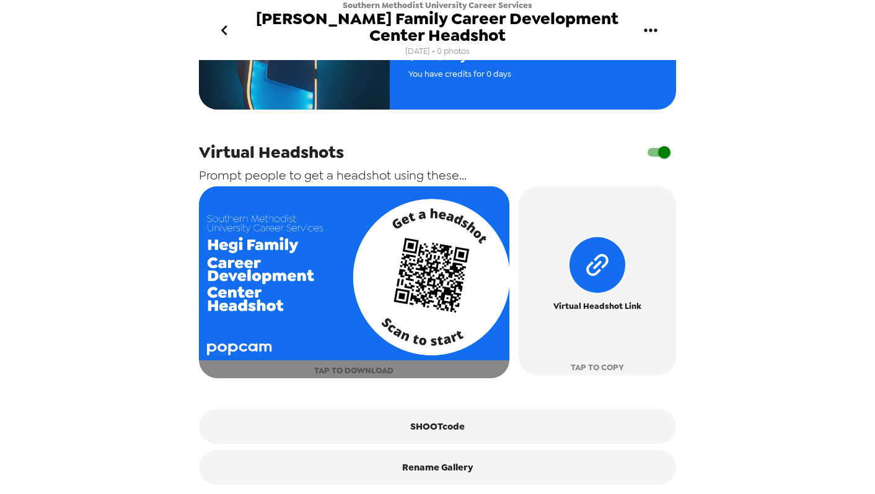
click at [273, 209] on img "button" at bounding box center [354, 274] width 310 height 175
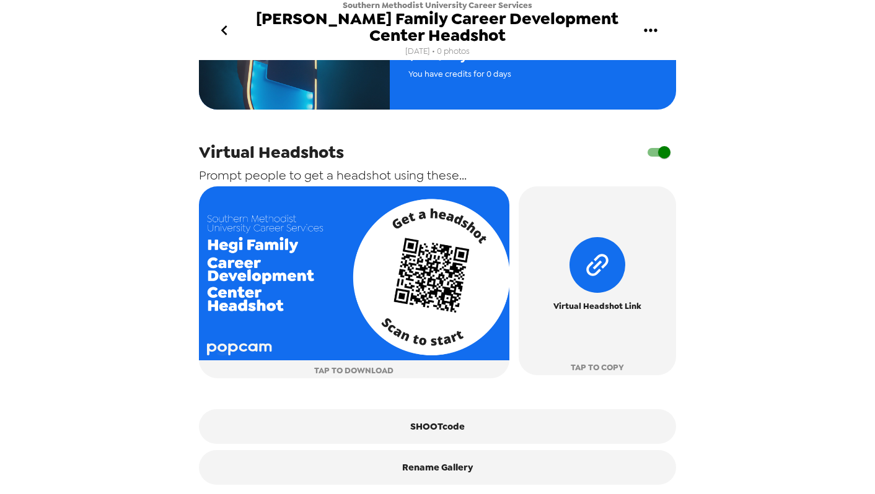
click at [219, 22] on icon "go back" at bounding box center [224, 30] width 20 height 20
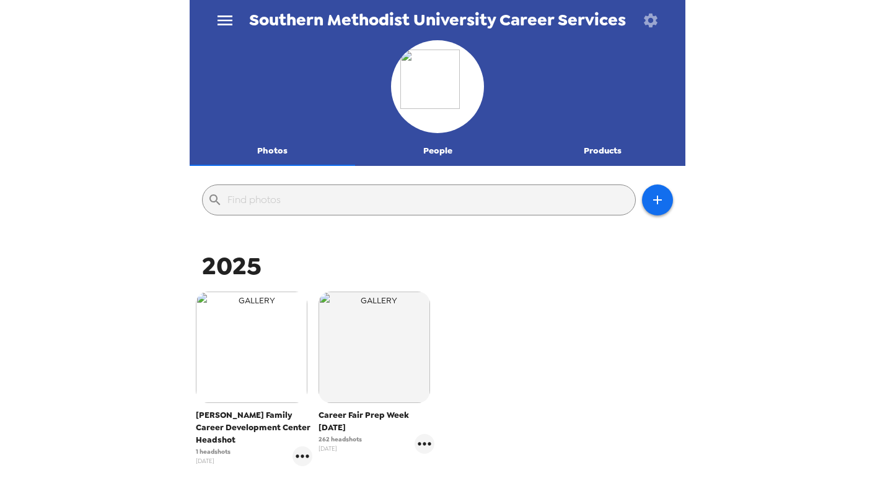
click at [257, 366] on img "button" at bounding box center [252, 348] width 112 height 112
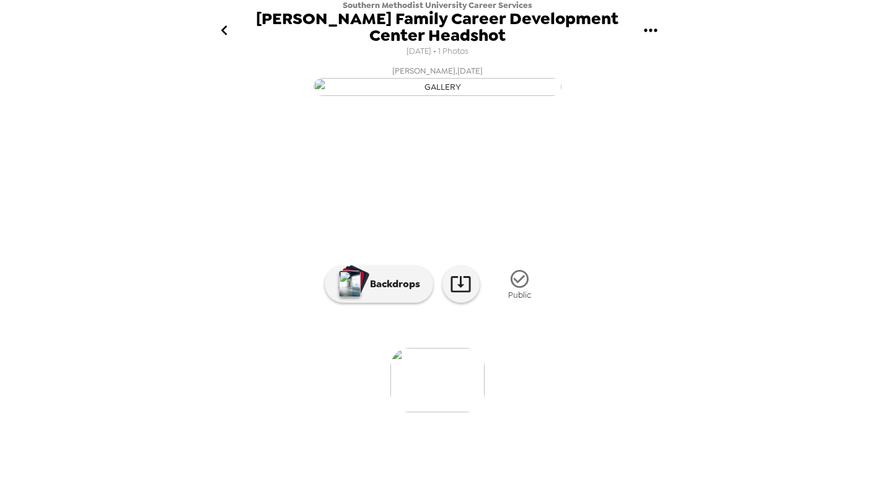
scroll to position [6, 0]
click at [651, 31] on icon "gallery menu" at bounding box center [650, 30] width 13 height 3
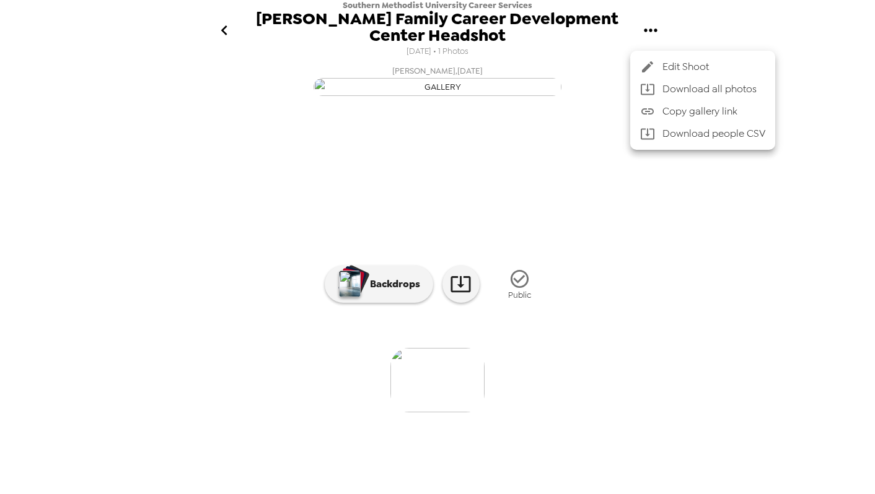
click at [660, 59] on li "Edit Shoot" at bounding box center [702, 67] width 145 height 22
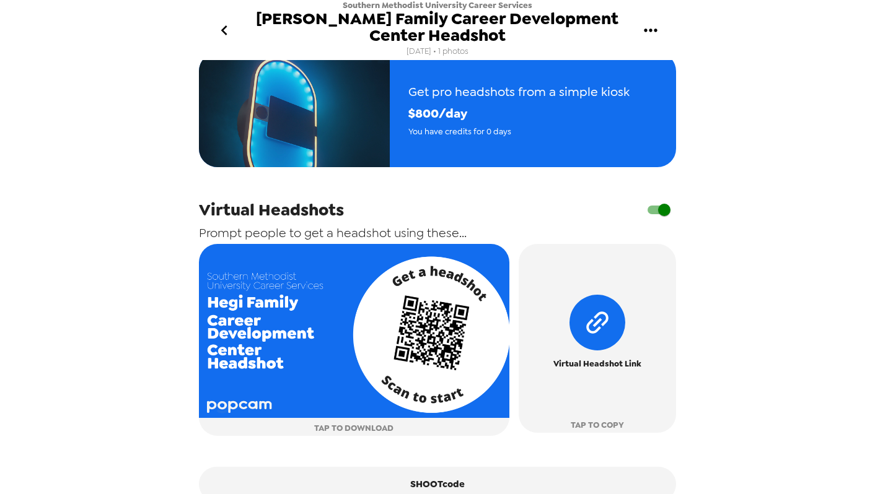
scroll to position [479, 0]
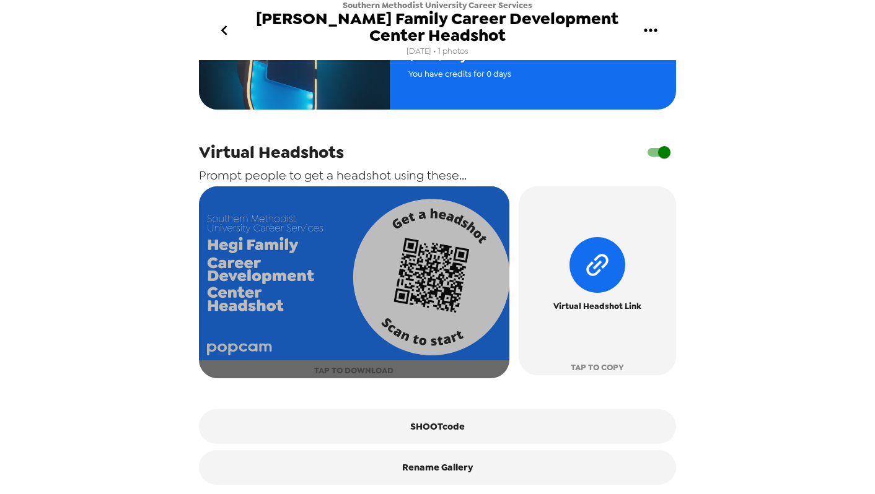
click at [354, 369] on span "TAP TO DOWNLOAD" at bounding box center [353, 371] width 79 height 14
click at [431, 295] on img "button" at bounding box center [354, 274] width 310 height 175
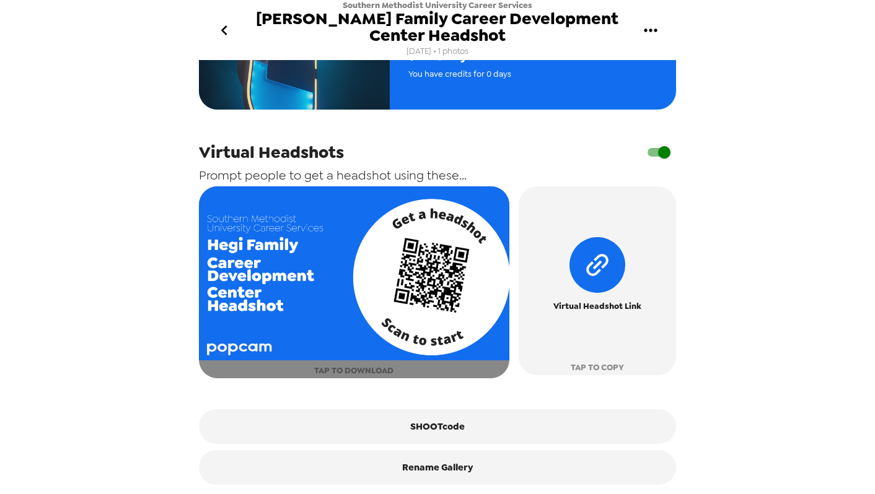
click at [226, 293] on img "button" at bounding box center [354, 274] width 310 height 175
click at [233, 334] on img "button" at bounding box center [354, 274] width 310 height 175
click at [244, 257] on img "button" at bounding box center [354, 274] width 310 height 175
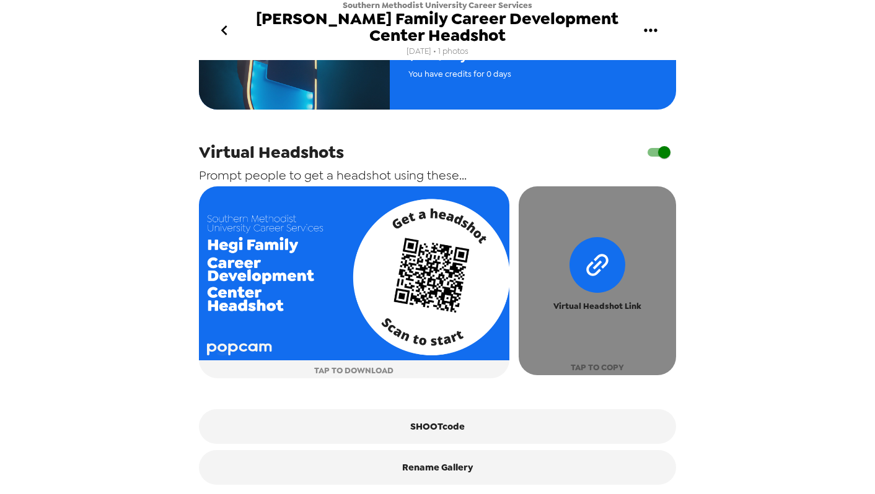
click at [589, 365] on span "TAP TO COPY" at bounding box center [597, 368] width 53 height 14
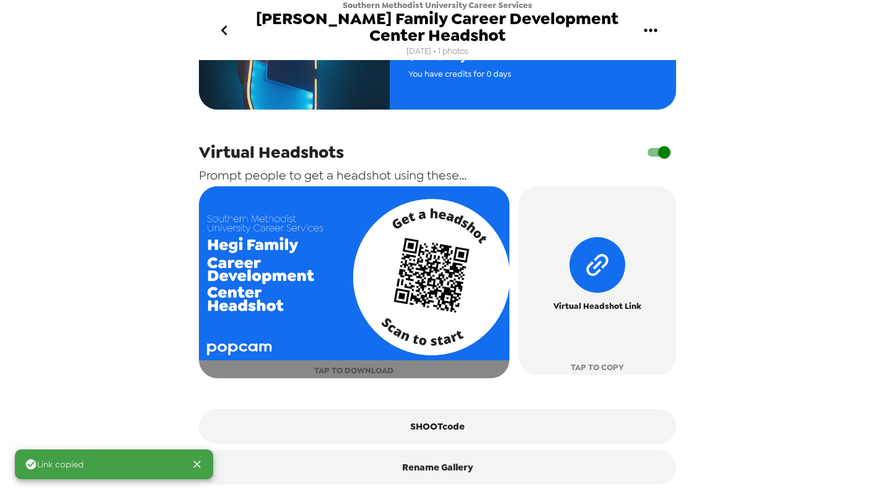
click at [341, 367] on span "TAP TO DOWNLOAD" at bounding box center [353, 371] width 79 height 14
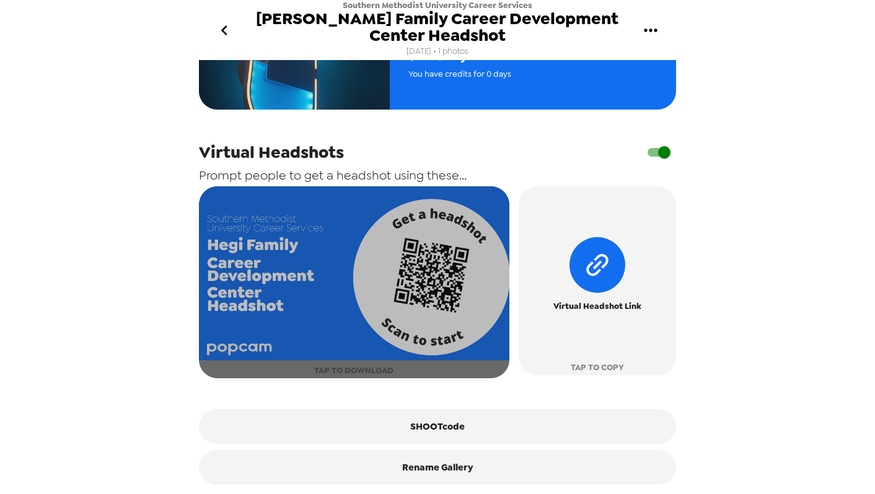
click at [343, 300] on img "button" at bounding box center [354, 274] width 310 height 175
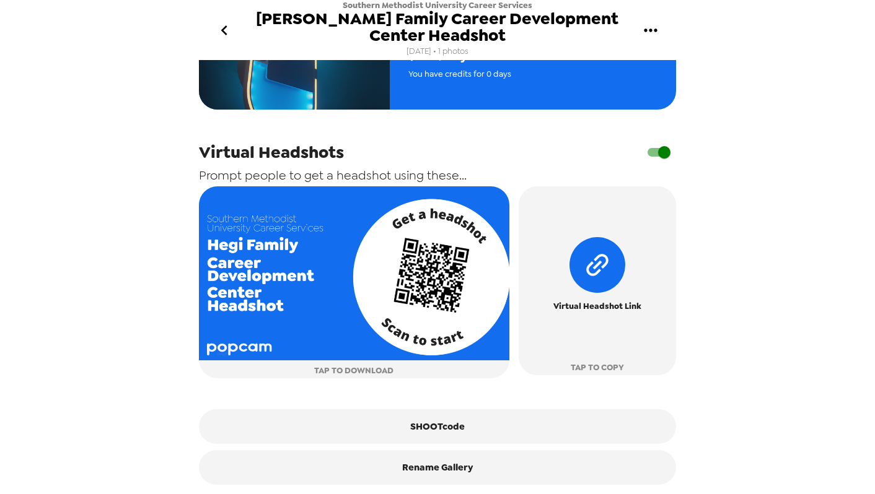
click at [228, 33] on icon "go back" at bounding box center [224, 30] width 20 height 20
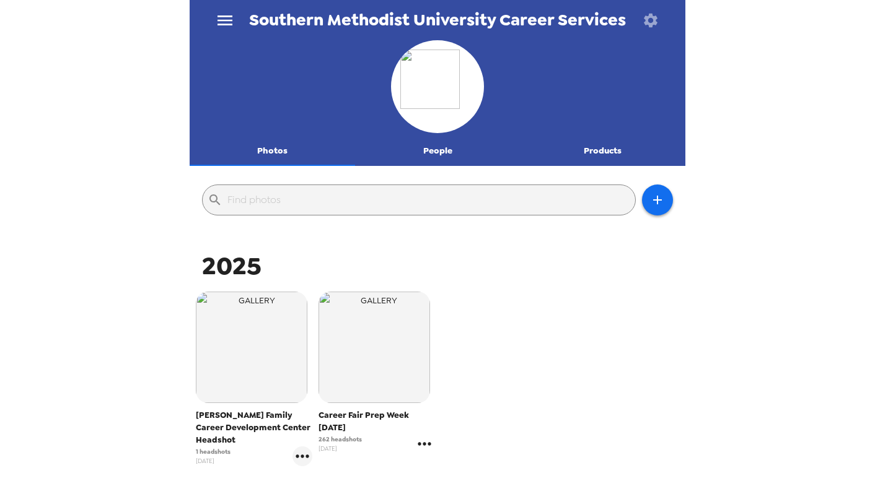
click at [421, 442] on icon "gallery menu" at bounding box center [425, 444] width 20 height 20
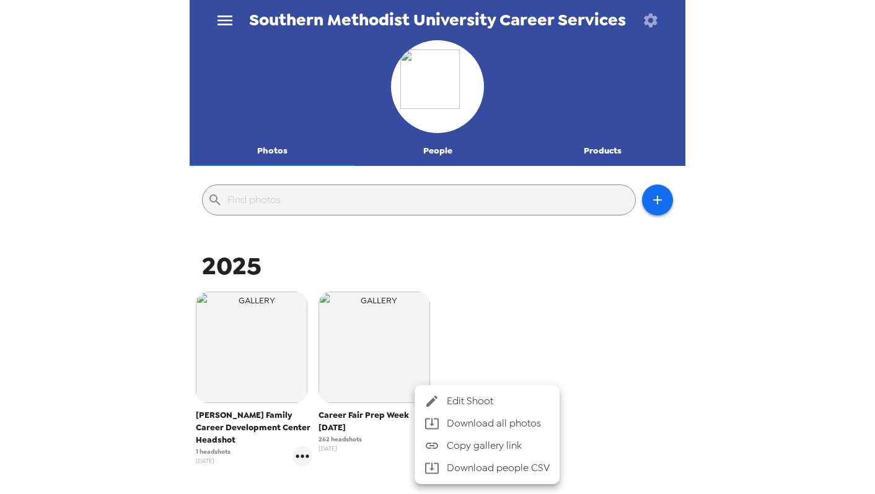
click at [304, 454] on div at bounding box center [437, 247] width 875 height 494
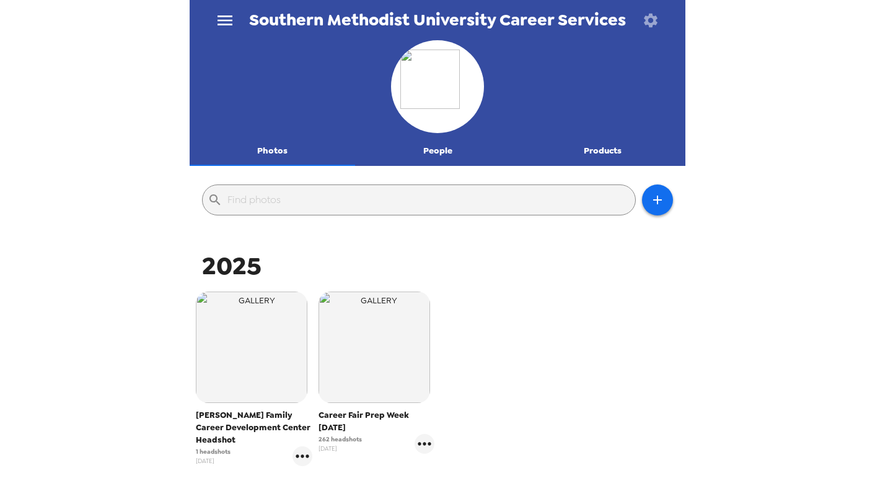
click at [304, 454] on icon "gallery menu" at bounding box center [302, 457] width 20 height 20
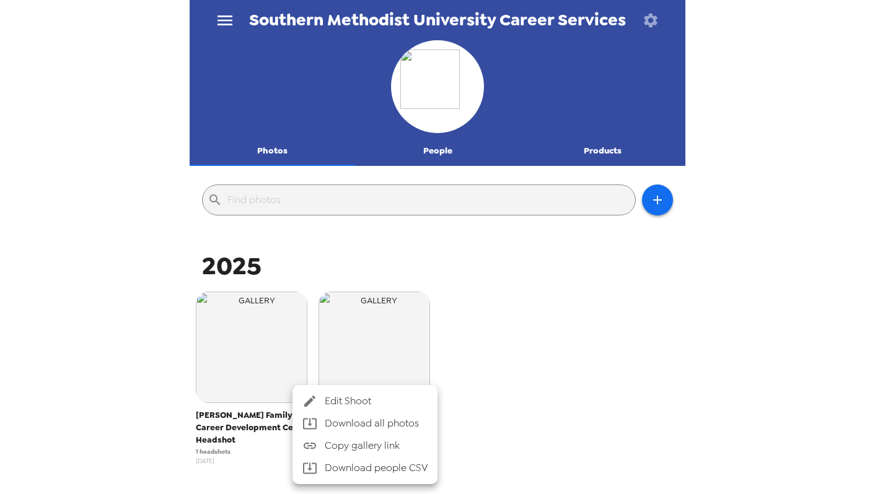
click at [316, 403] on icon at bounding box center [309, 401] width 15 height 15
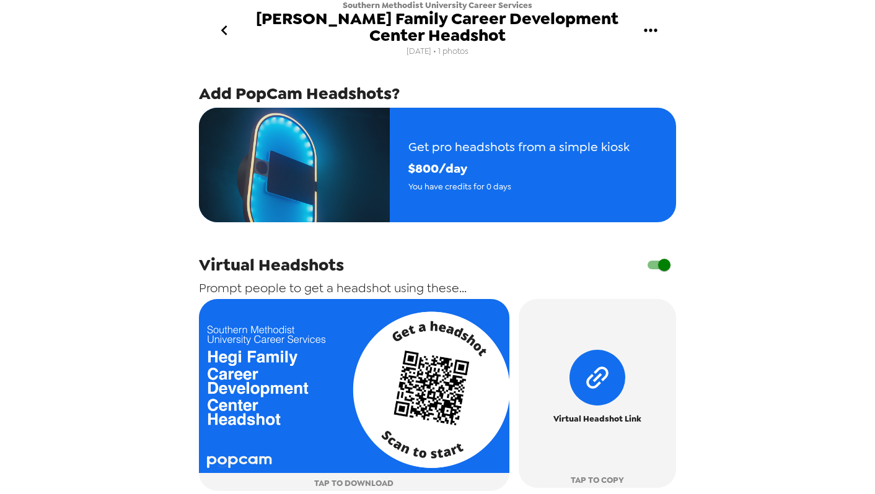
scroll to position [479, 0]
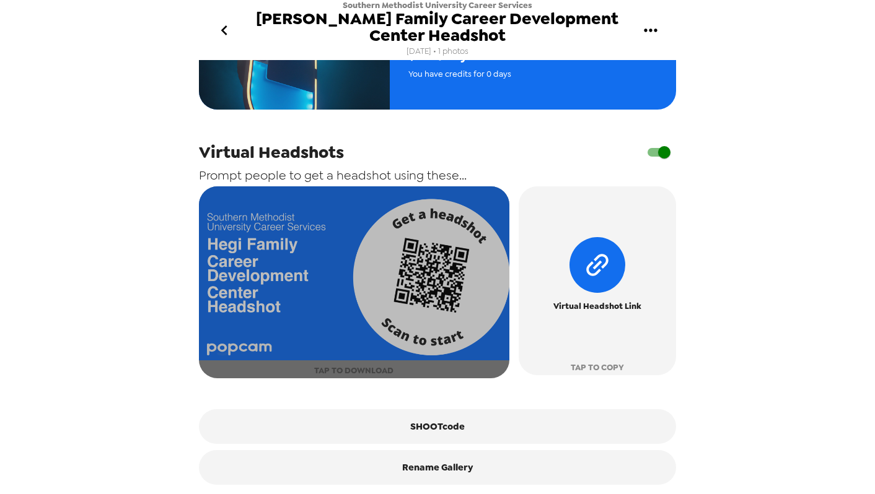
click at [371, 371] on span "TAP TO DOWNLOAD" at bounding box center [353, 371] width 79 height 14
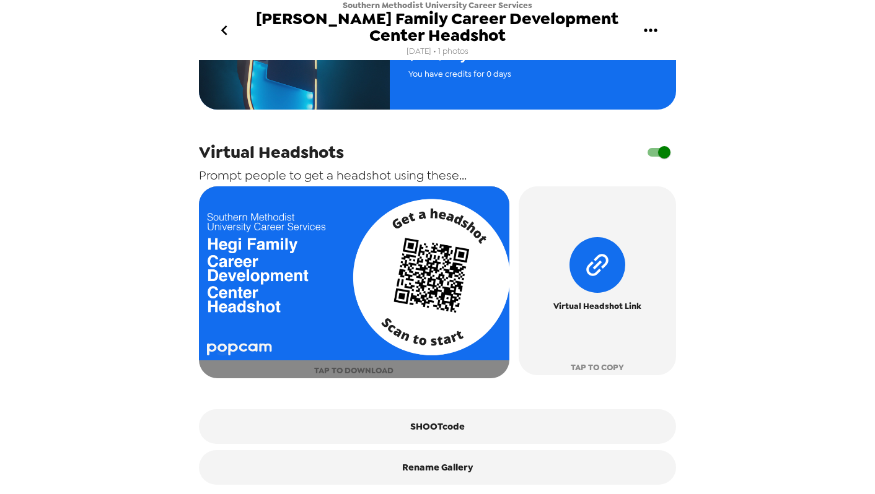
click at [437, 370] on button "TAP TO DOWNLOAD" at bounding box center [354, 283] width 310 height 192
click at [472, 370] on button "TAP TO DOWNLOAD" at bounding box center [354, 283] width 310 height 192
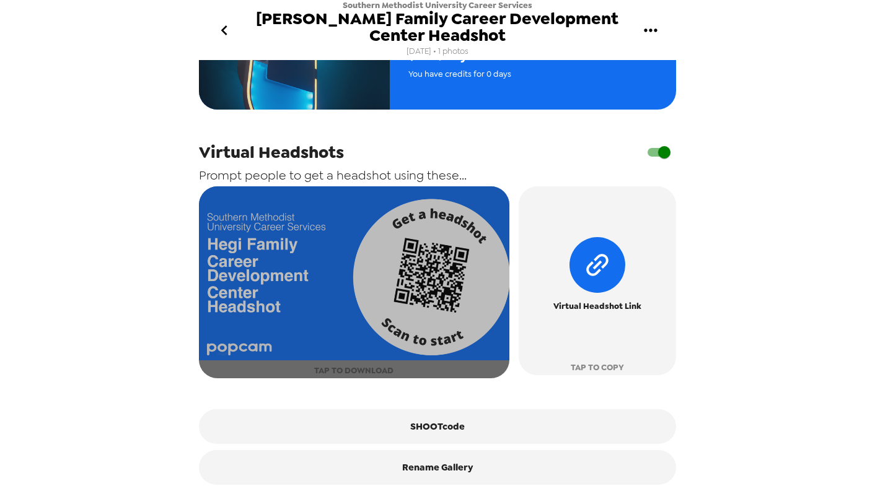
click at [379, 366] on span "TAP TO DOWNLOAD" at bounding box center [353, 371] width 79 height 14
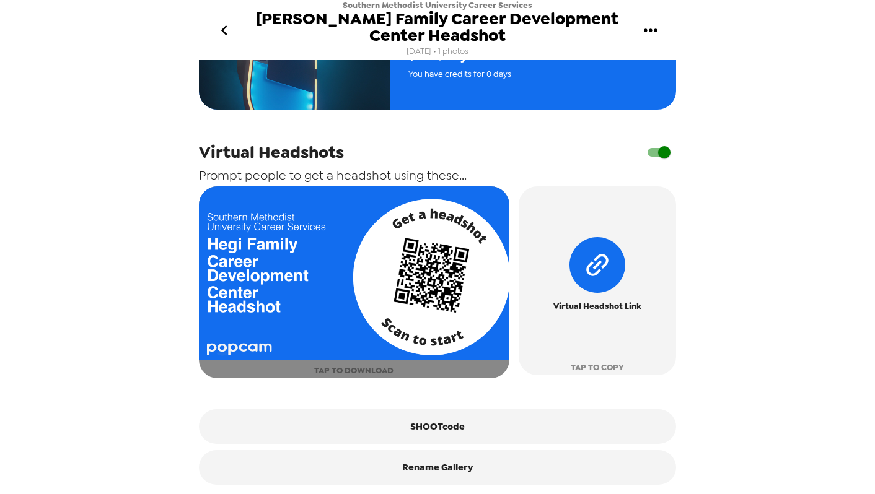
click at [295, 366] on button "TAP TO DOWNLOAD" at bounding box center [354, 283] width 310 height 192
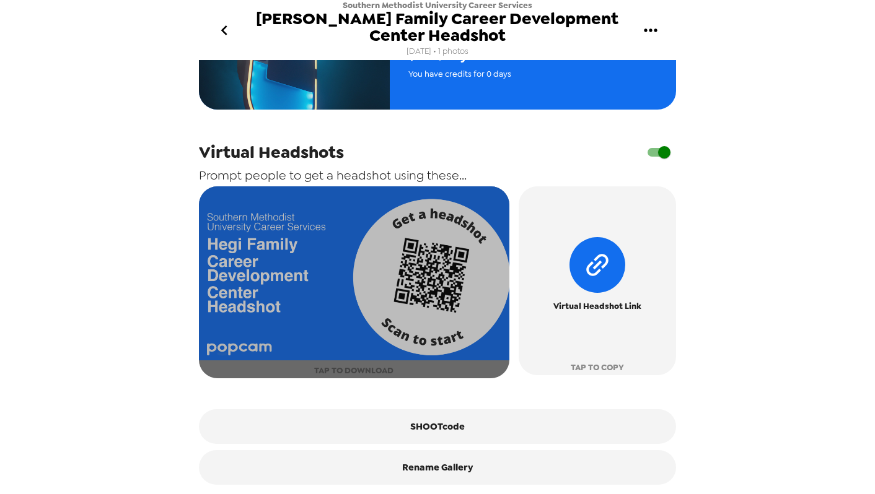
click at [261, 369] on button "TAP TO DOWNLOAD" at bounding box center [354, 283] width 310 height 192
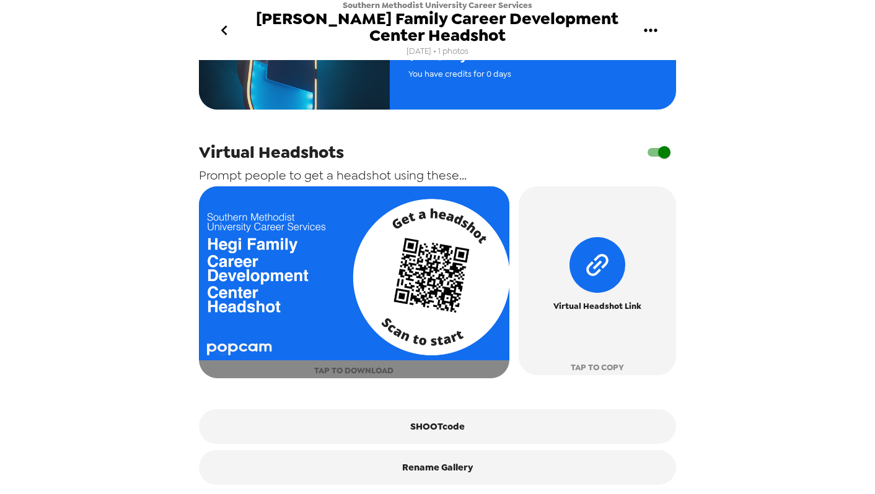
click at [256, 244] on img "button" at bounding box center [354, 274] width 310 height 175
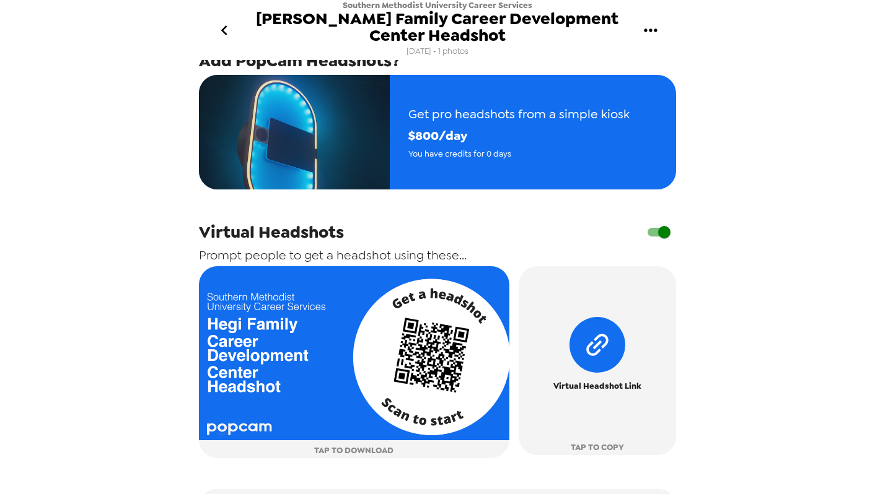
scroll to position [397, 0]
